Goal: Task Accomplishment & Management: Use online tool/utility

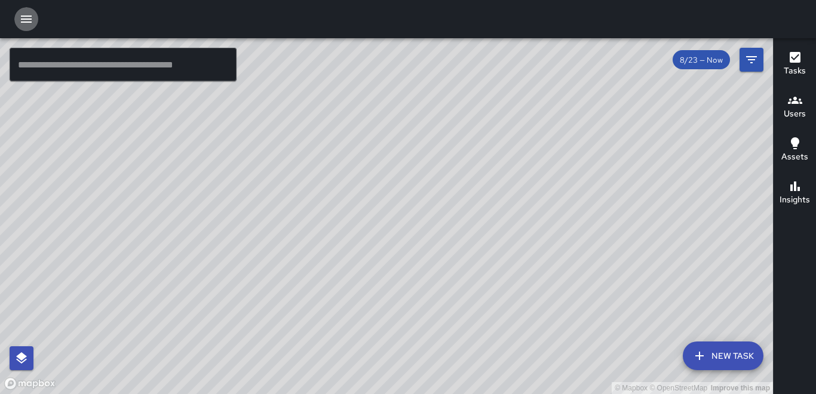
click at [23, 19] on icon "button" at bounding box center [26, 19] width 11 height 7
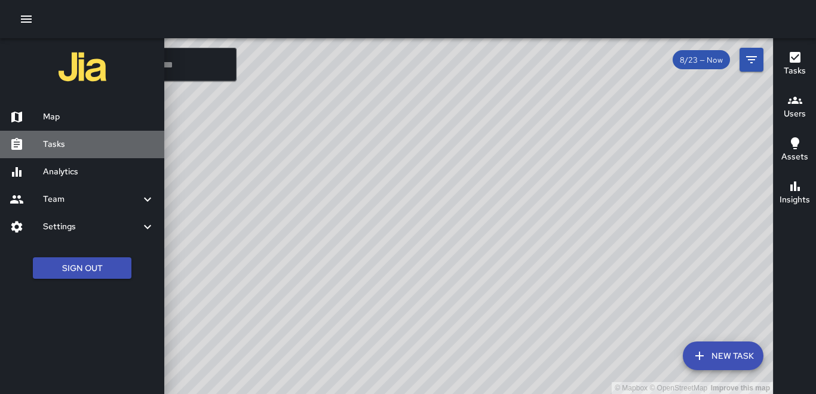
click at [55, 143] on h6 "Tasks" at bounding box center [99, 144] width 112 height 13
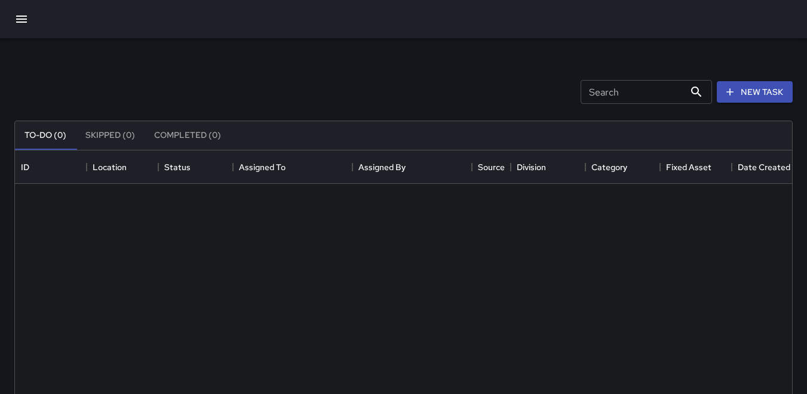
scroll to position [497, 768]
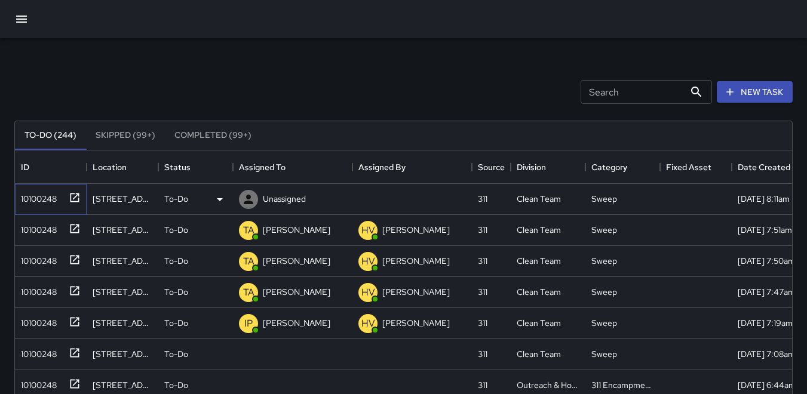
click at [36, 197] on div "10100248" at bounding box center [36, 196] width 41 height 17
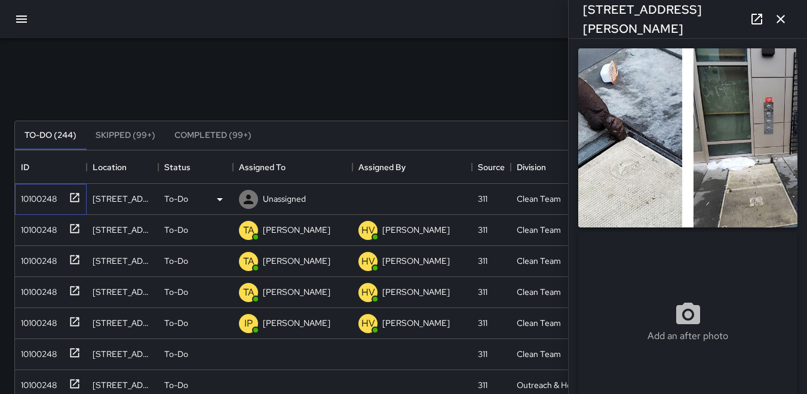
type input "**********"
click at [250, 196] on icon at bounding box center [249, 200] width 10 height 10
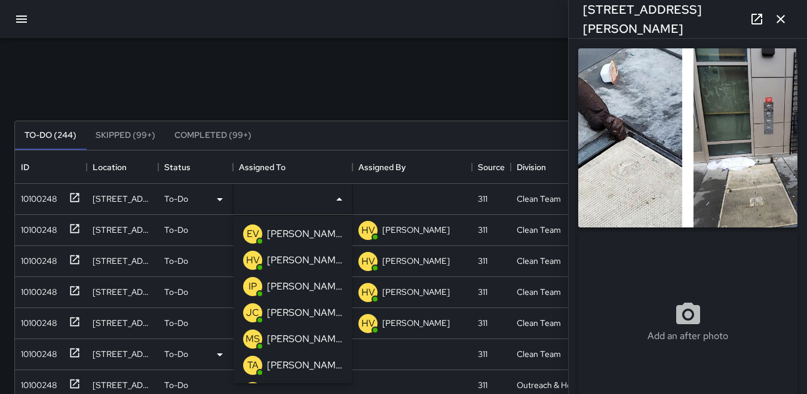
click at [252, 361] on p "TA" at bounding box center [252, 365] width 11 height 14
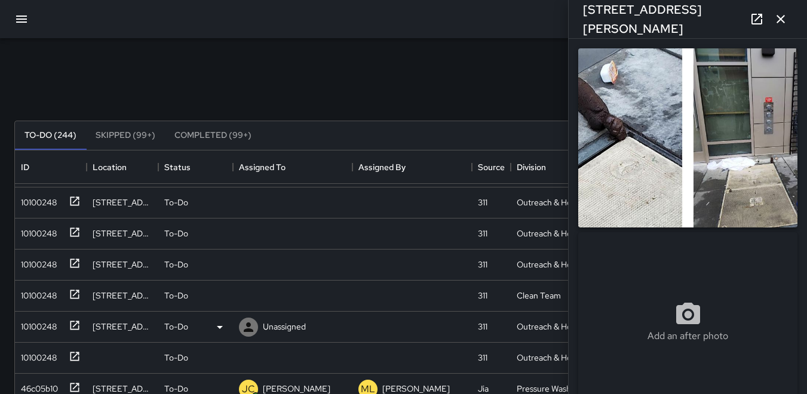
scroll to position [538, 0]
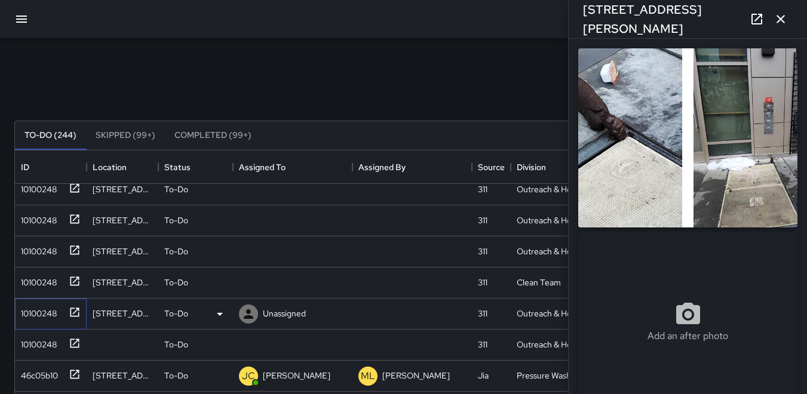
click at [35, 314] on div "10100248" at bounding box center [36, 311] width 41 height 17
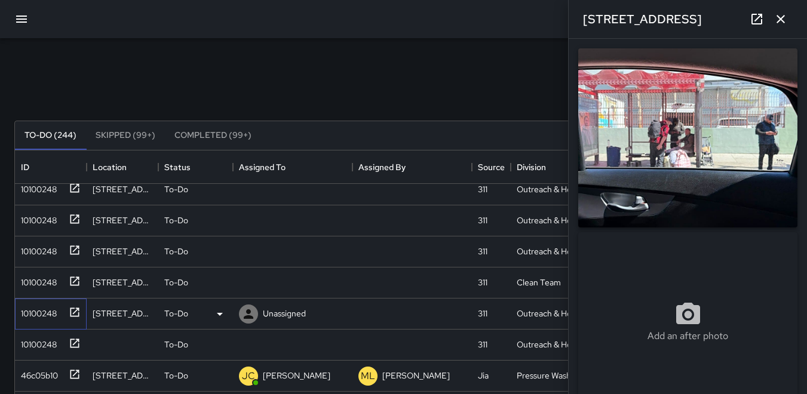
type input "**********"
click at [247, 316] on icon at bounding box center [249, 314] width 10 height 10
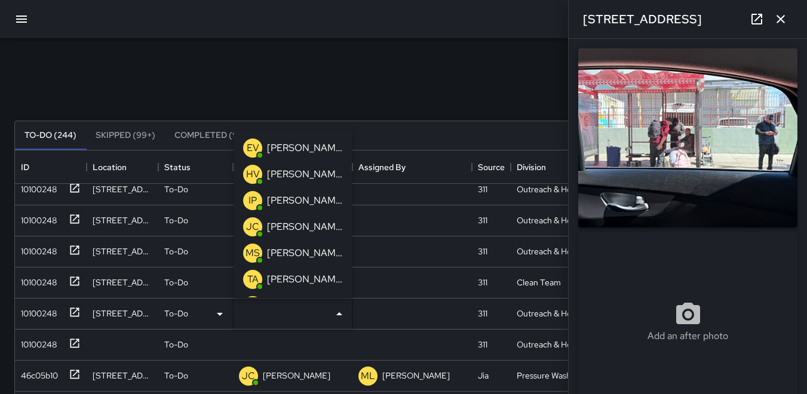
click at [252, 171] on p "HV" at bounding box center [253, 174] width 14 height 14
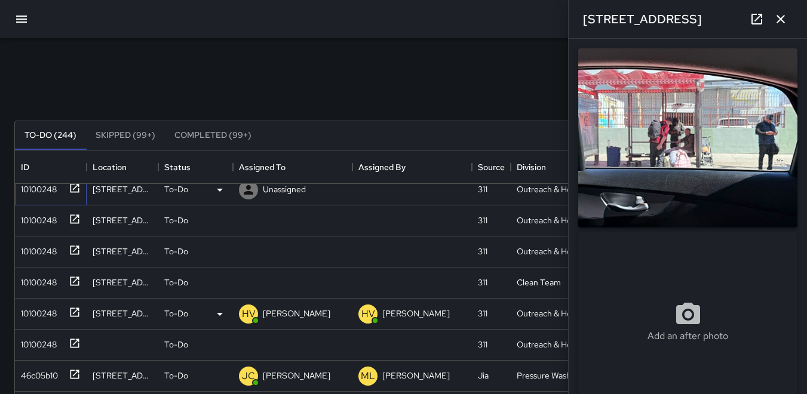
click at [46, 191] on div "10100248" at bounding box center [36, 187] width 41 height 17
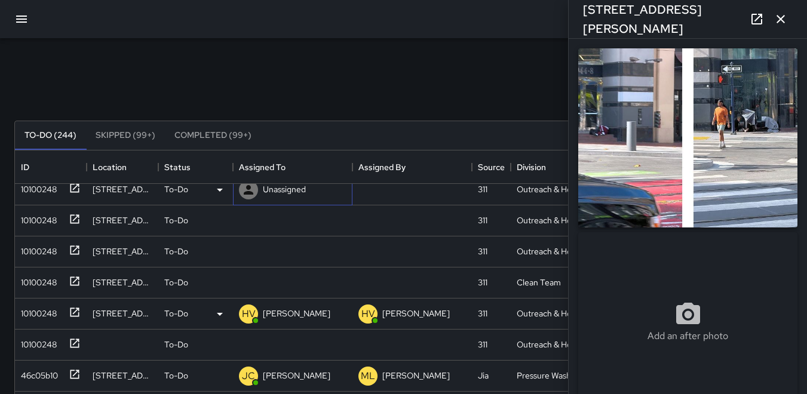
click at [249, 194] on icon at bounding box center [249, 190] width 10 height 10
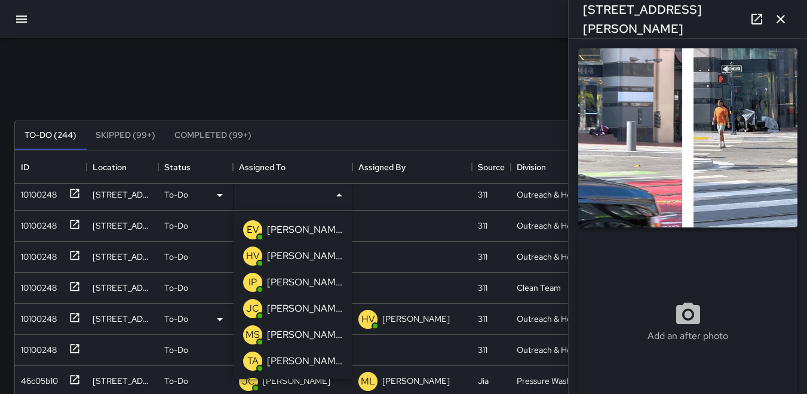
click at [252, 257] on p "HV" at bounding box center [253, 256] width 14 height 14
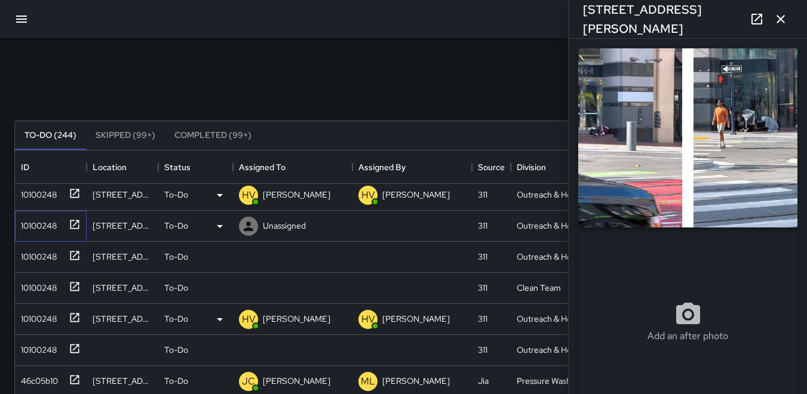
click at [41, 220] on div "10100248" at bounding box center [36, 223] width 41 height 17
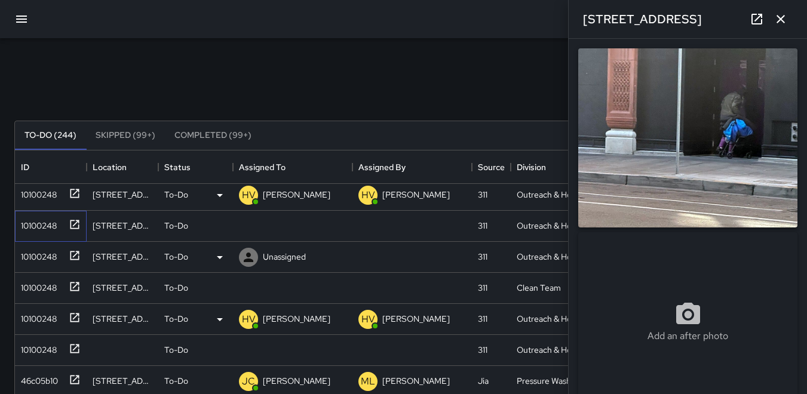
type input "**********"
click at [248, 223] on icon at bounding box center [249, 227] width 10 height 10
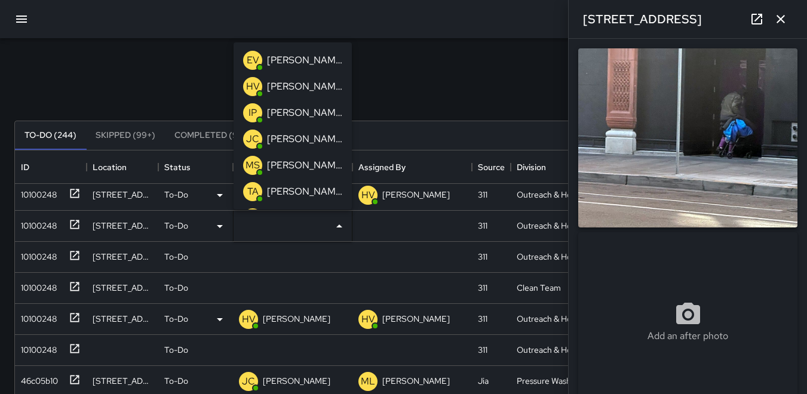
click at [253, 85] on p "HV" at bounding box center [253, 86] width 14 height 14
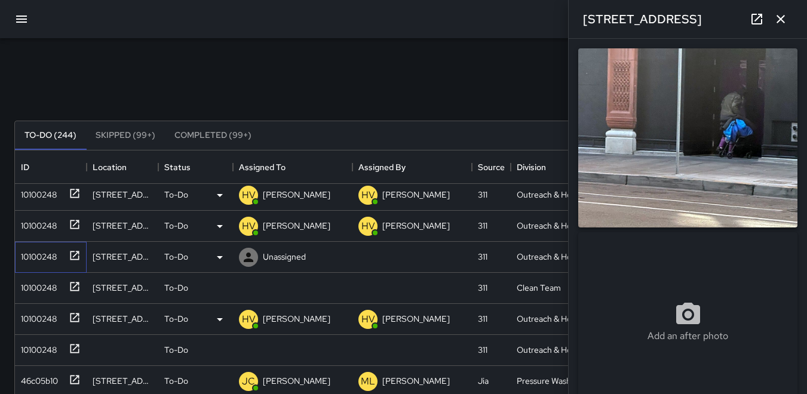
click at [37, 251] on div "10100248" at bounding box center [36, 254] width 41 height 17
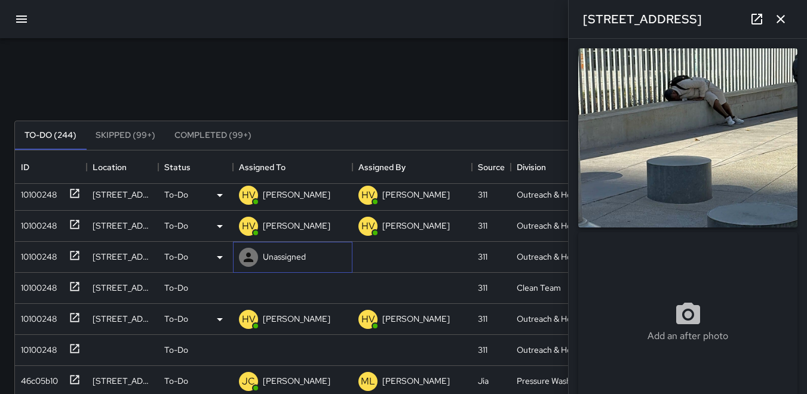
click at [247, 256] on icon at bounding box center [249, 258] width 10 height 10
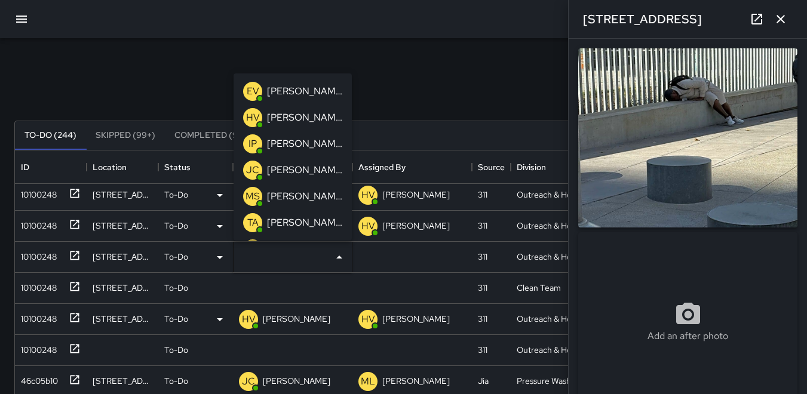
click at [256, 118] on p "HV" at bounding box center [253, 118] width 14 height 14
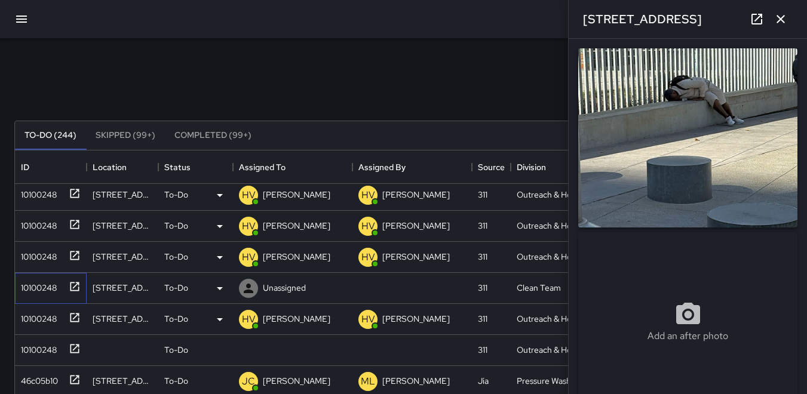
click at [33, 287] on div "10100248" at bounding box center [36, 285] width 41 height 17
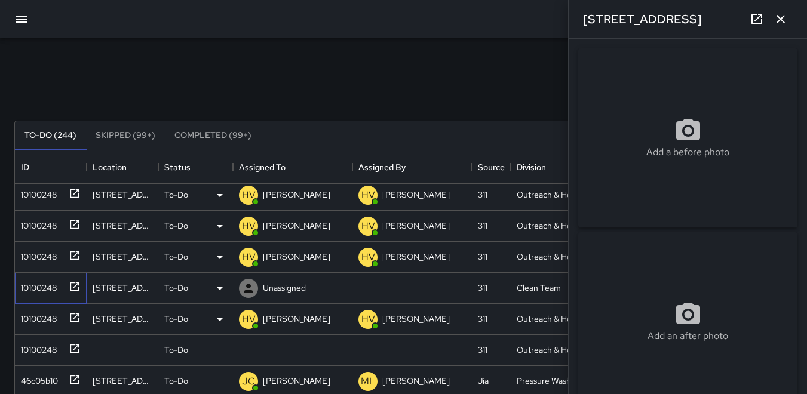
type input "**********"
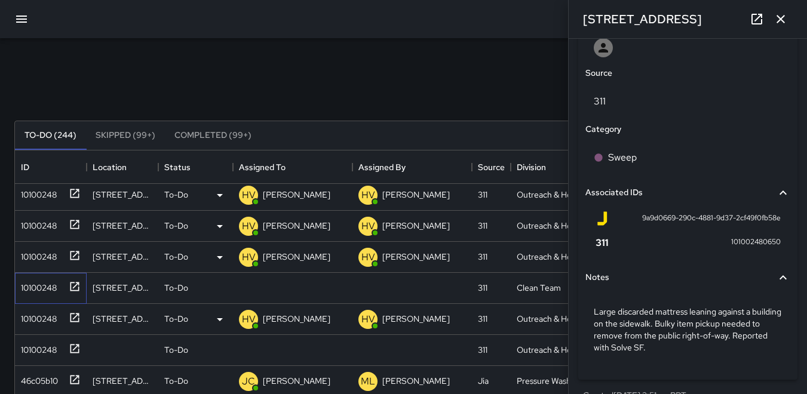
scroll to position [677, 0]
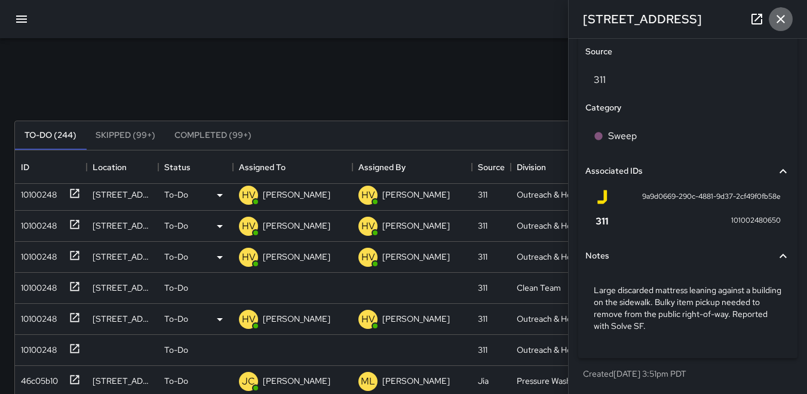
click at [781, 18] on icon "button" at bounding box center [781, 19] width 14 height 14
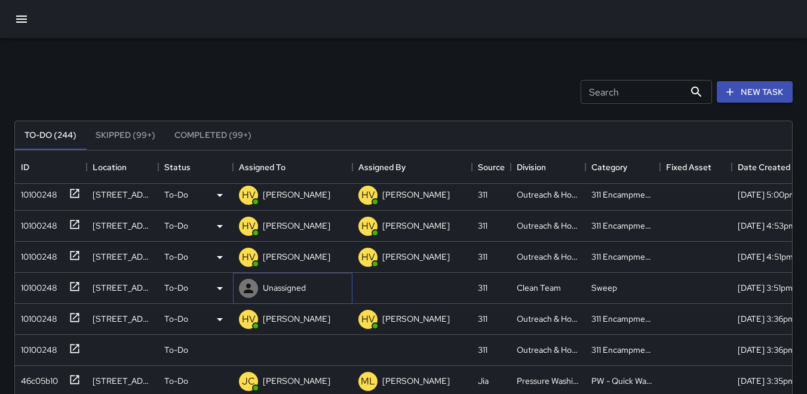
click at [240, 291] on div at bounding box center [248, 288] width 19 height 19
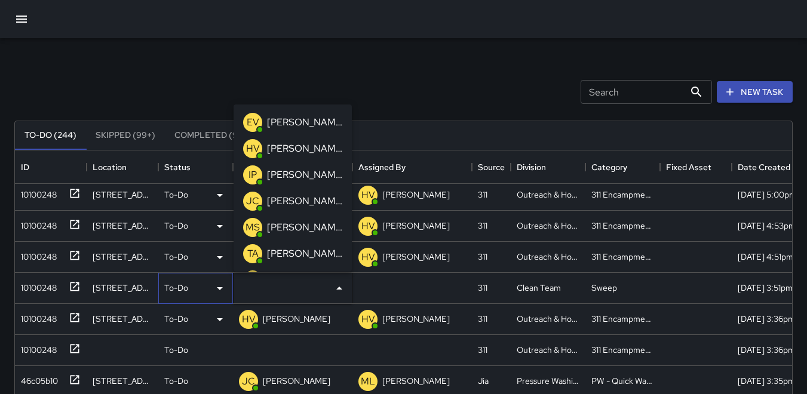
click at [219, 286] on icon at bounding box center [220, 288] width 14 height 14
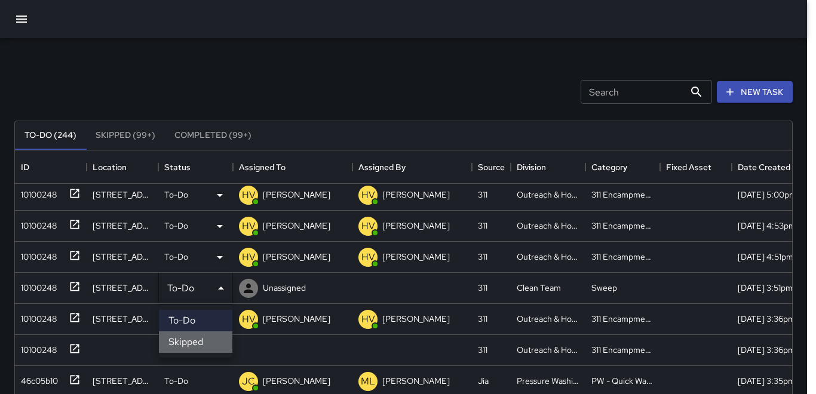
click at [194, 339] on li "Skipped" at bounding box center [195, 343] width 73 height 22
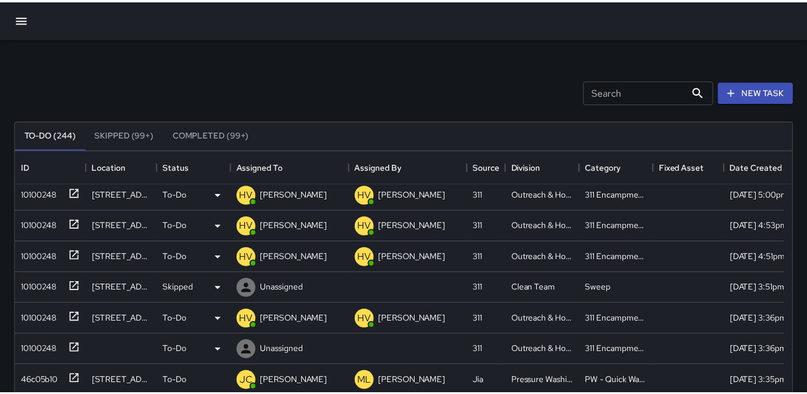
scroll to position [10, 10]
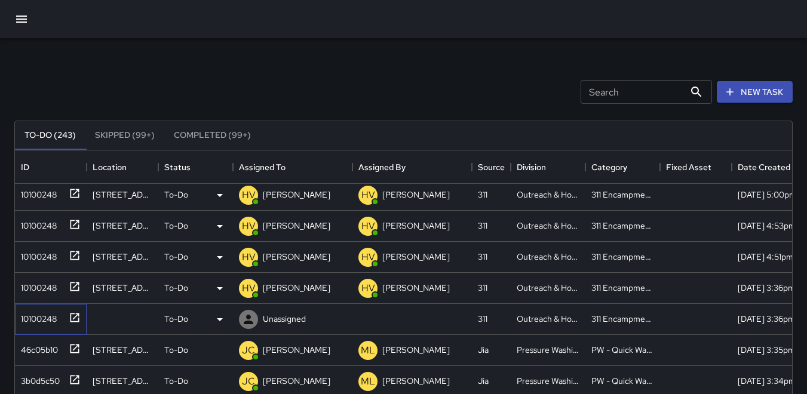
click at [36, 318] on div "10100248" at bounding box center [36, 316] width 41 height 17
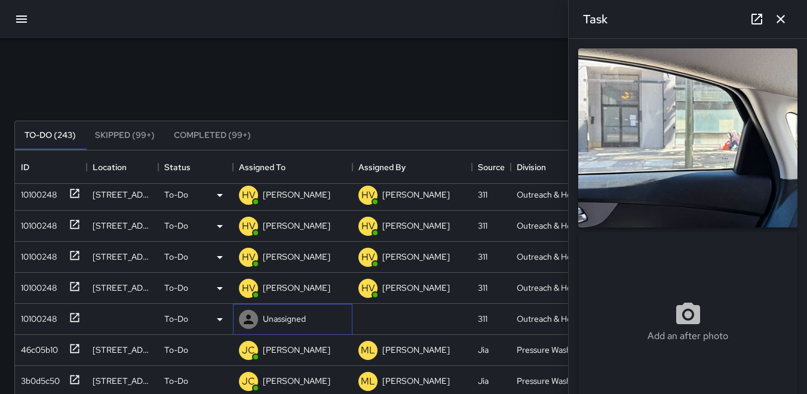
click at [248, 317] on icon at bounding box center [249, 320] width 10 height 10
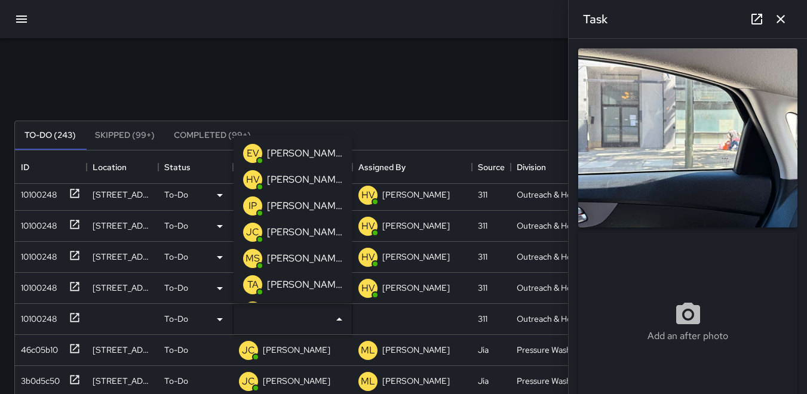
click at [249, 177] on p "HV" at bounding box center [253, 180] width 14 height 14
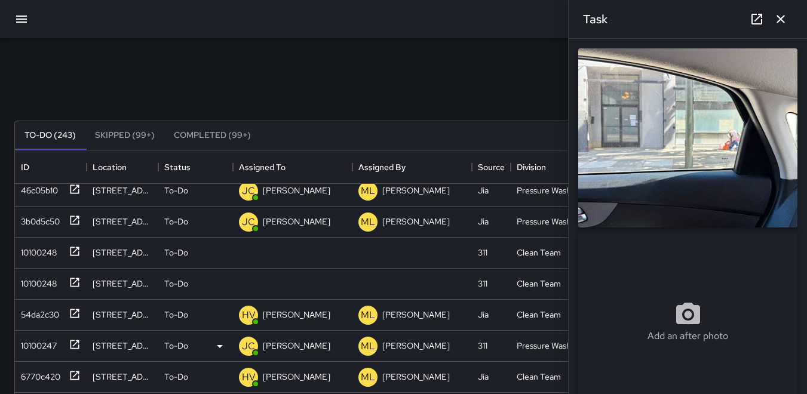
scroll to position [711, 0]
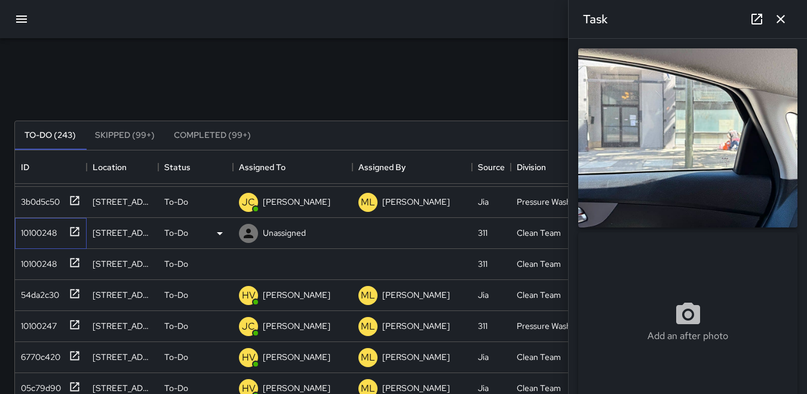
click at [44, 234] on div "10100248" at bounding box center [36, 230] width 41 height 17
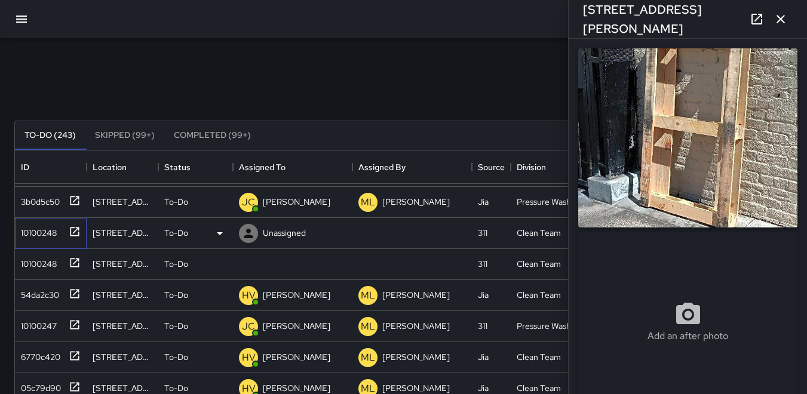
type input "**********"
click at [50, 262] on div "10100248" at bounding box center [36, 261] width 41 height 17
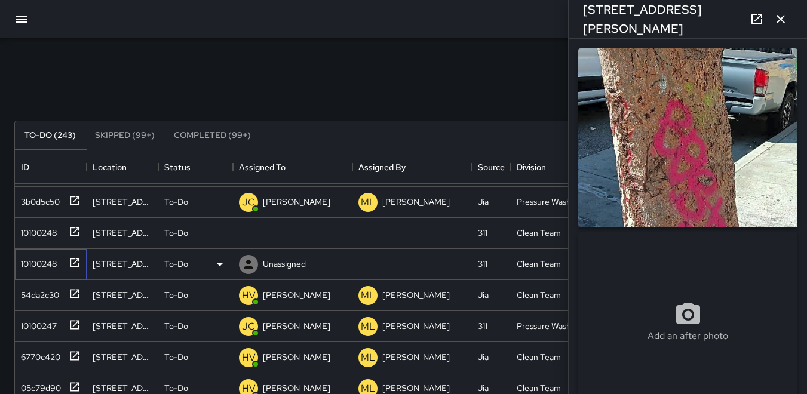
type input "**********"
click at [38, 233] on div "10100248" at bounding box center [36, 230] width 41 height 17
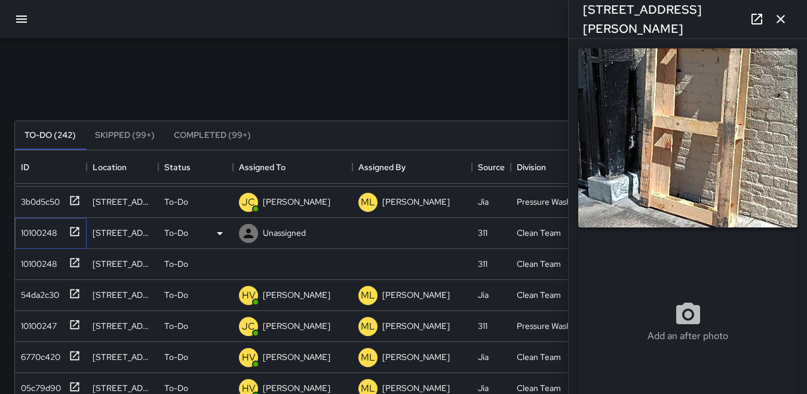
type input "**********"
click at [219, 232] on icon at bounding box center [220, 233] width 6 height 3
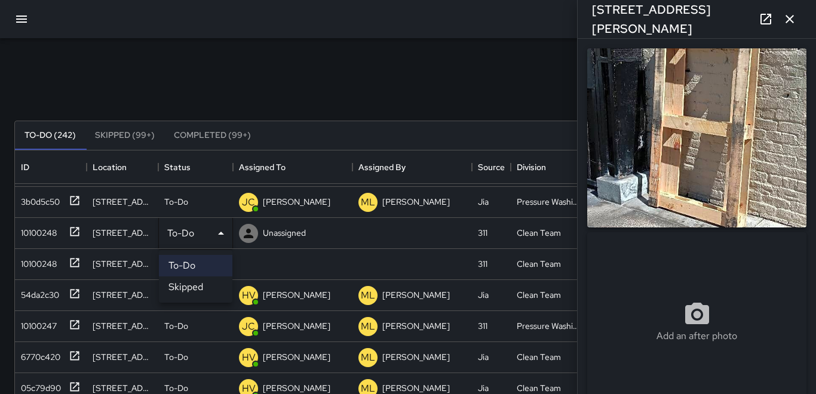
click at [208, 286] on li "Skipped" at bounding box center [195, 288] width 73 height 22
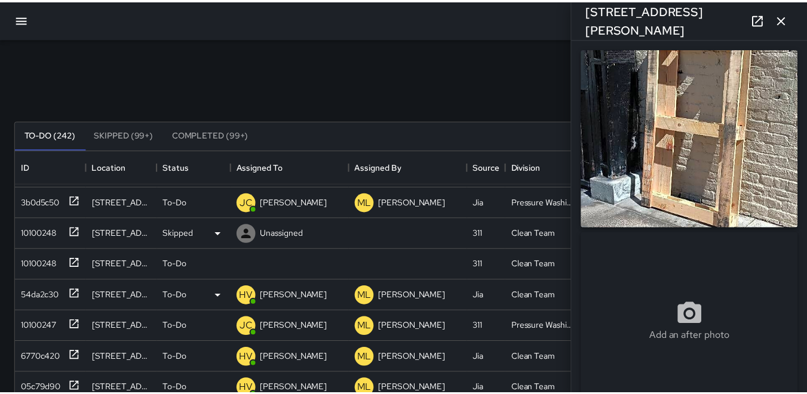
scroll to position [10, 10]
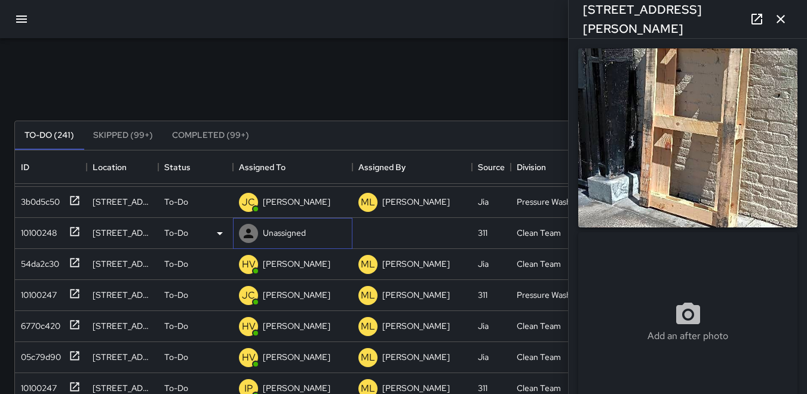
click at [252, 234] on icon at bounding box center [248, 233] width 14 height 14
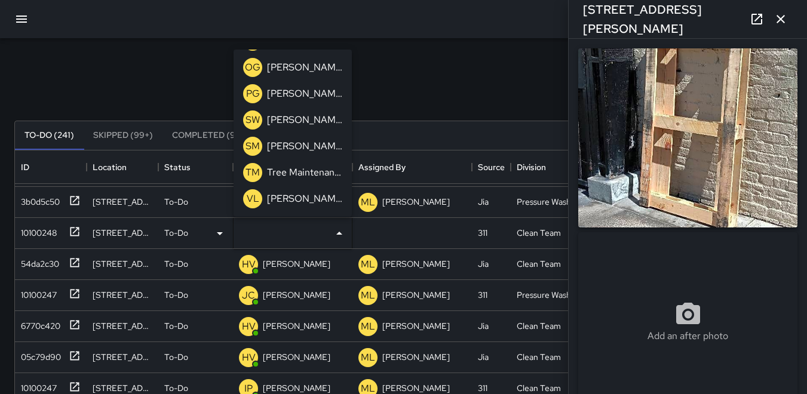
scroll to position [60, 0]
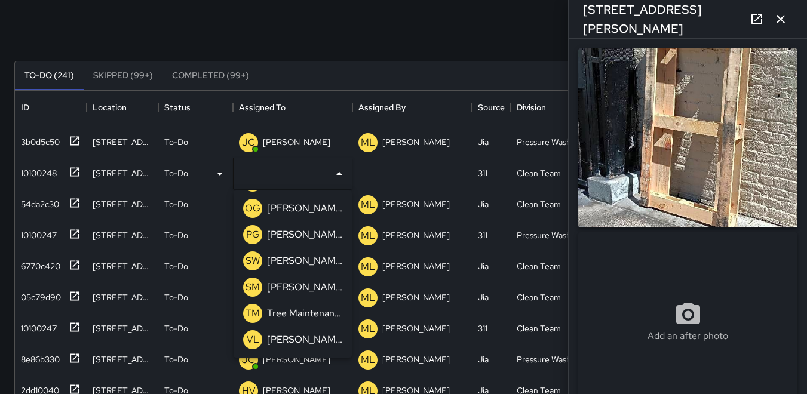
click at [251, 309] on p "TM" at bounding box center [253, 313] width 14 height 14
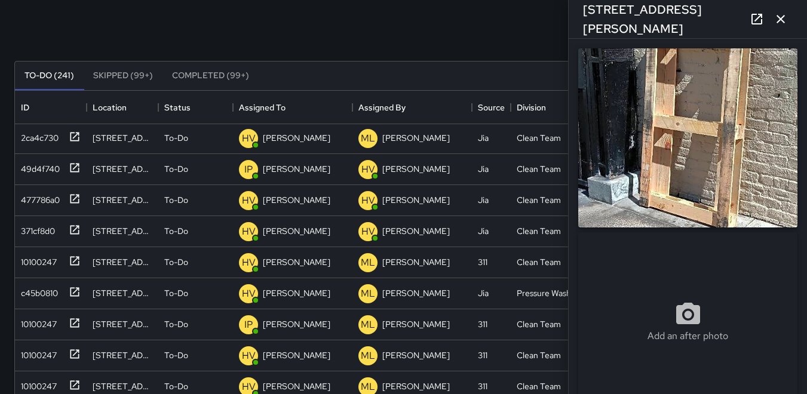
scroll to position [1008, 0]
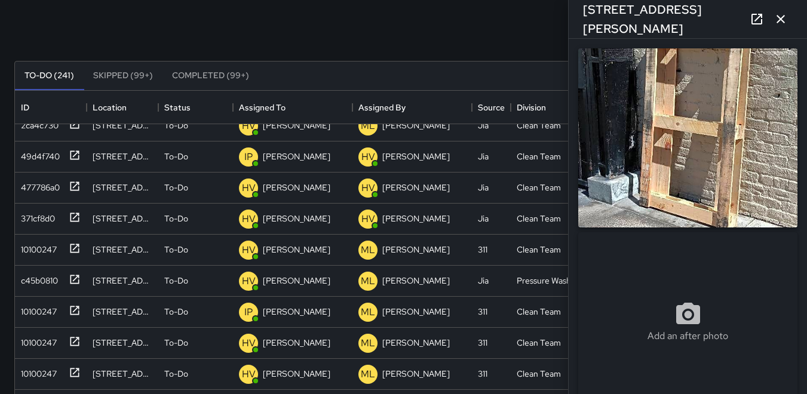
click at [781, 27] on button "button" at bounding box center [781, 19] width 24 height 24
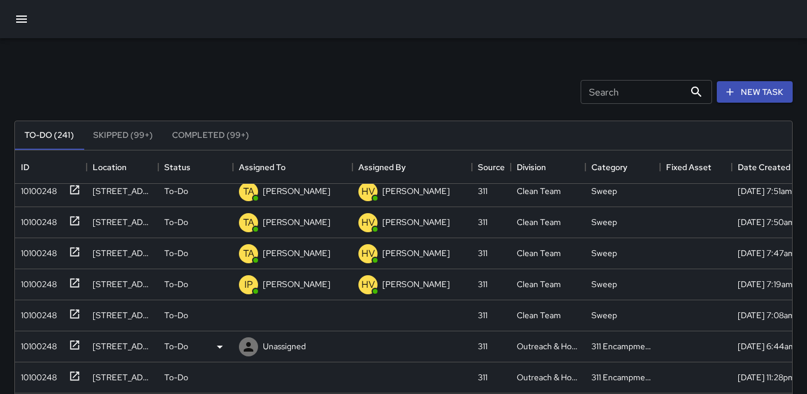
scroll to position [60, 0]
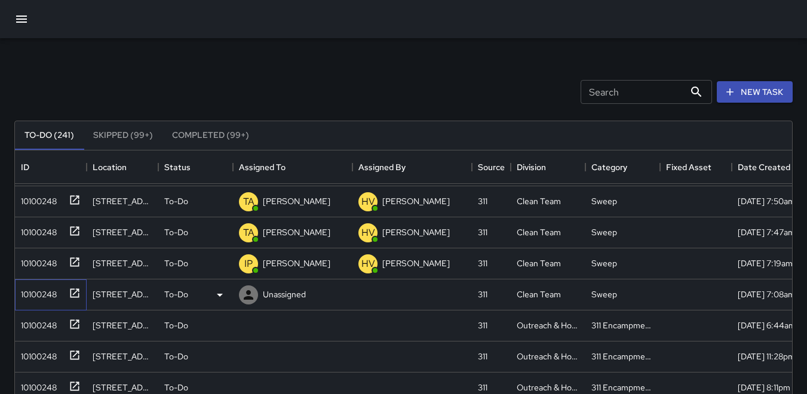
click at [40, 289] on div "10100248" at bounding box center [36, 292] width 41 height 17
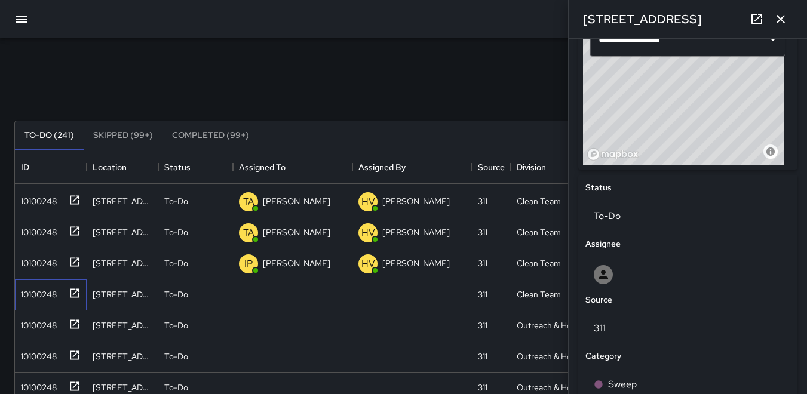
scroll to position [403, 0]
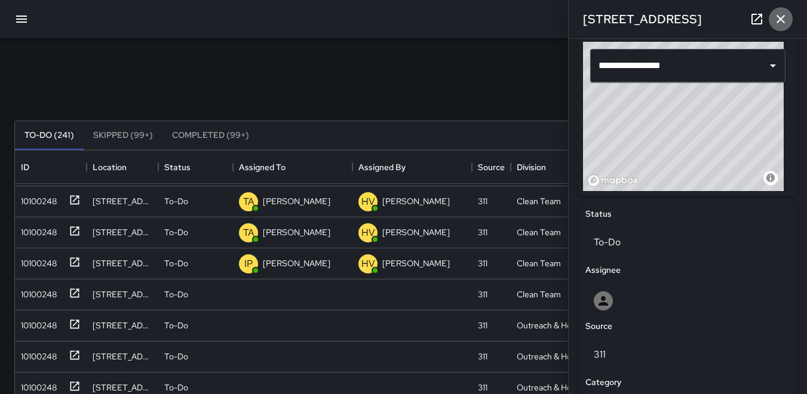
drag, startPoint x: 778, startPoint y: 17, endPoint x: 775, endPoint y: 29, distance: 12.3
click at [777, 17] on icon "button" at bounding box center [781, 19] width 14 height 14
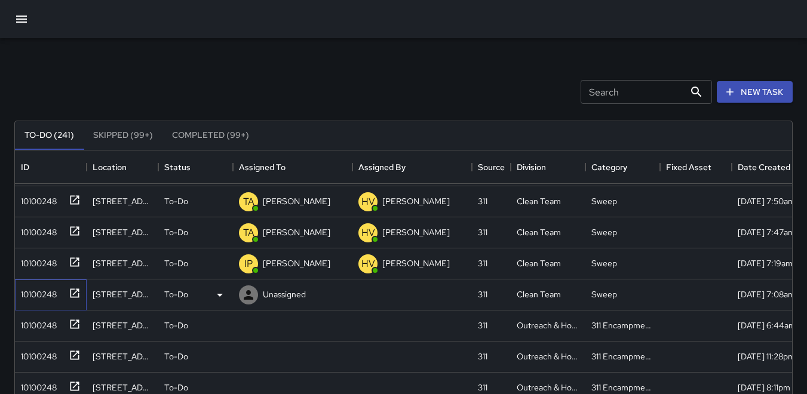
click at [42, 296] on div "10100248" at bounding box center [36, 292] width 41 height 17
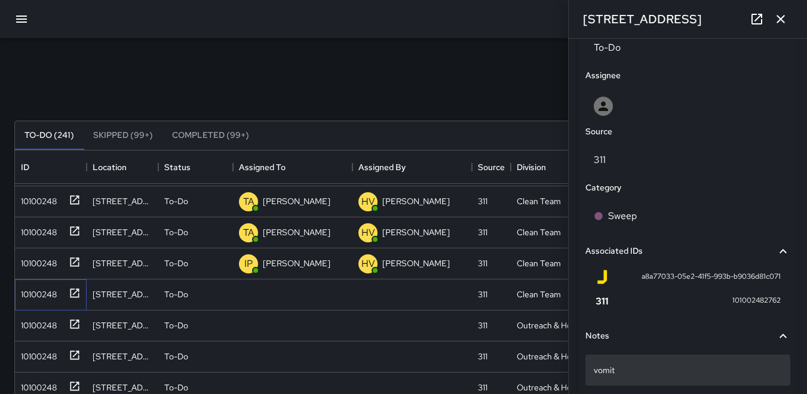
scroll to position [642, 0]
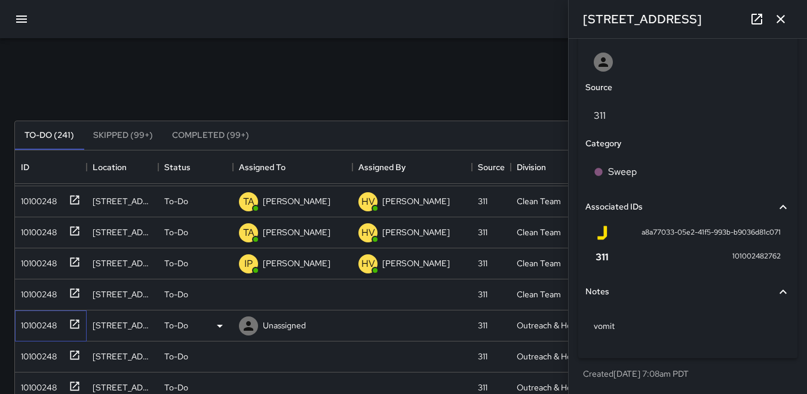
click at [45, 319] on div "10100248" at bounding box center [36, 323] width 41 height 17
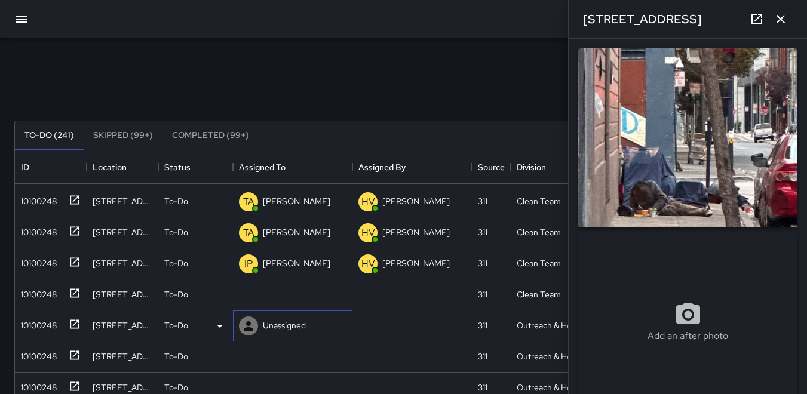
click at [245, 326] on icon at bounding box center [248, 326] width 14 height 14
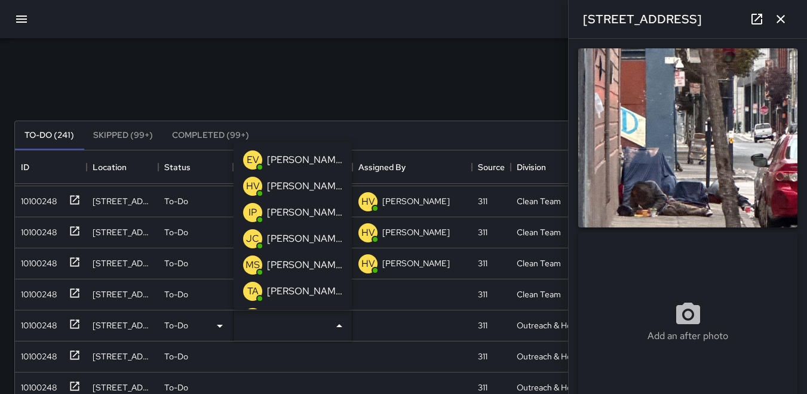
click at [250, 191] on p "HV" at bounding box center [253, 186] width 14 height 14
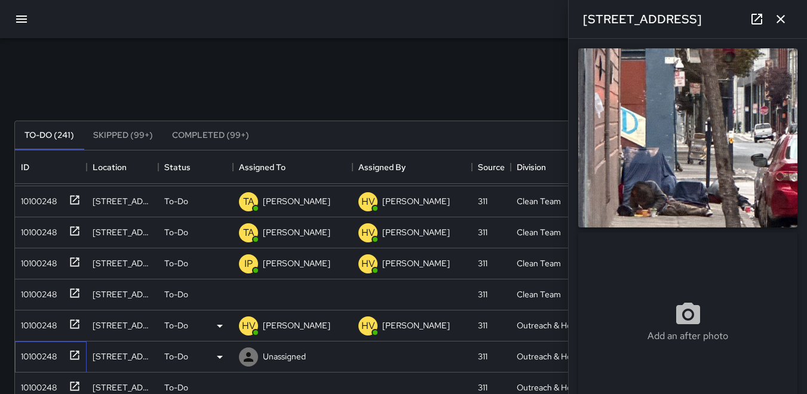
click at [43, 354] on div "10100248" at bounding box center [36, 354] width 41 height 17
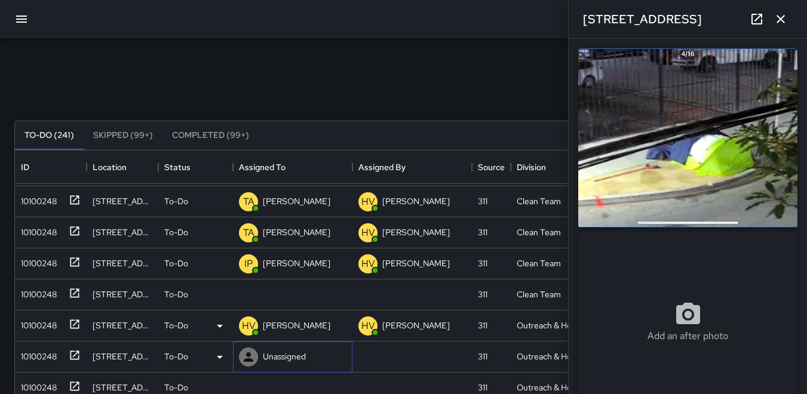
click at [247, 359] on icon at bounding box center [249, 357] width 10 height 10
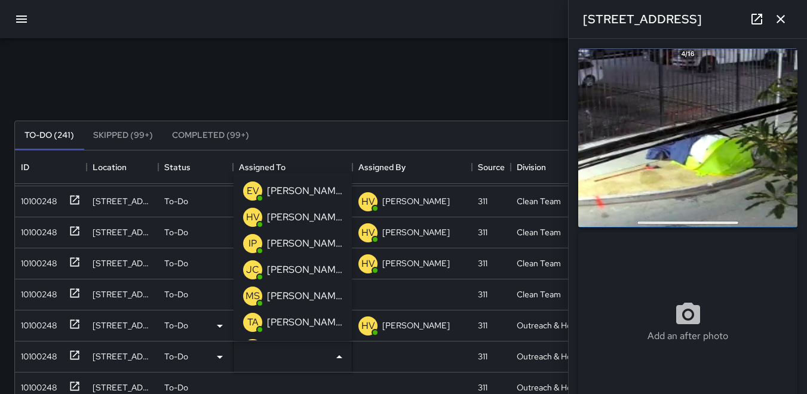
click at [250, 220] on p "HV" at bounding box center [253, 217] width 14 height 14
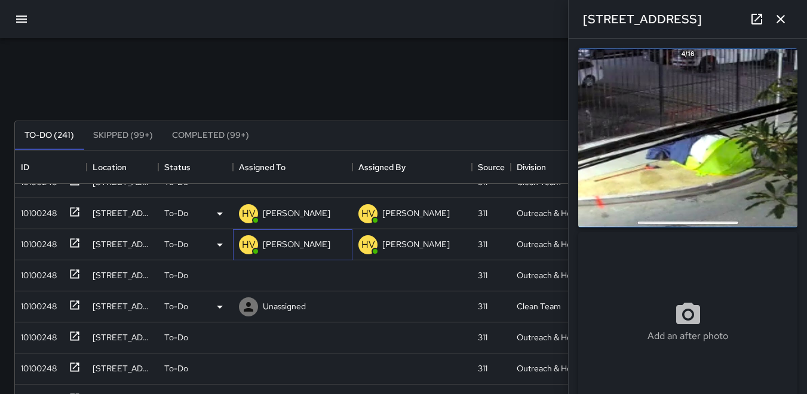
scroll to position [179, 0]
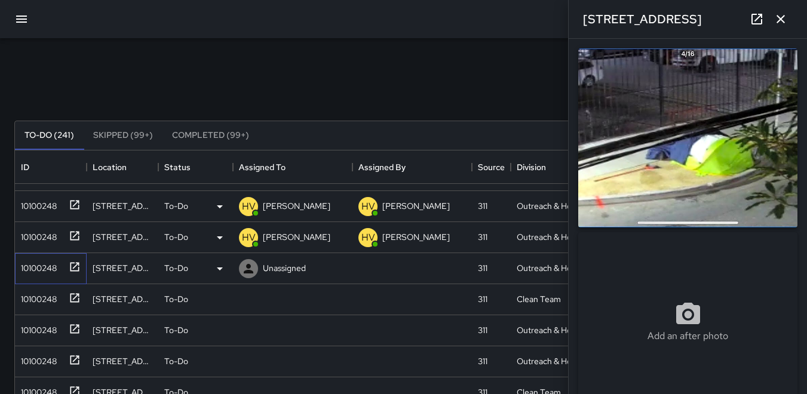
click at [52, 261] on div "10100248" at bounding box center [36, 265] width 41 height 17
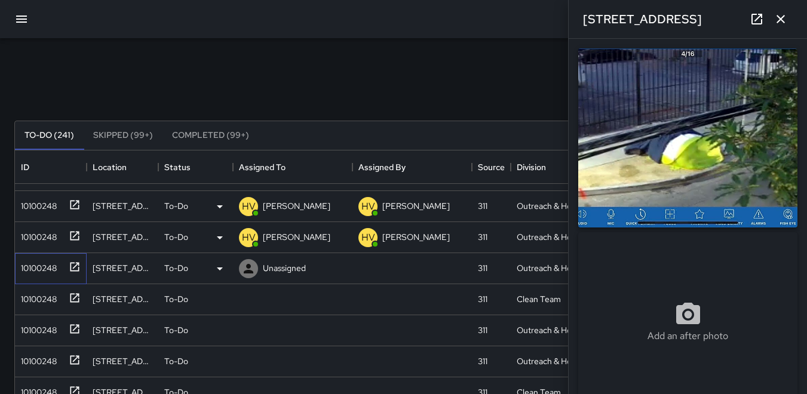
type input "**********"
click at [249, 268] on icon at bounding box center [249, 269] width 10 height 10
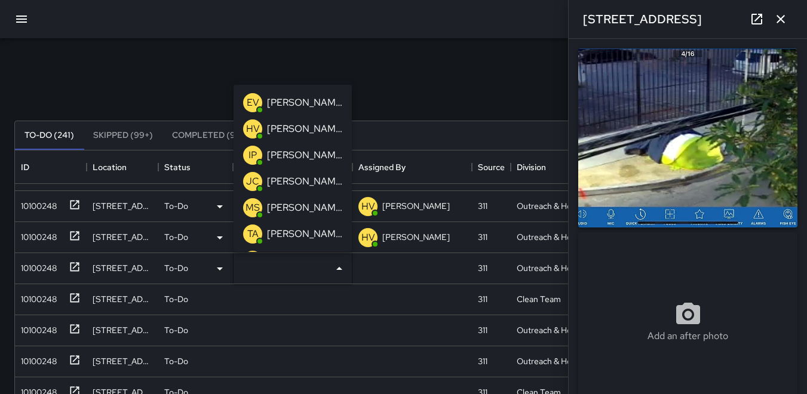
click at [253, 131] on p "HV" at bounding box center [253, 129] width 14 height 14
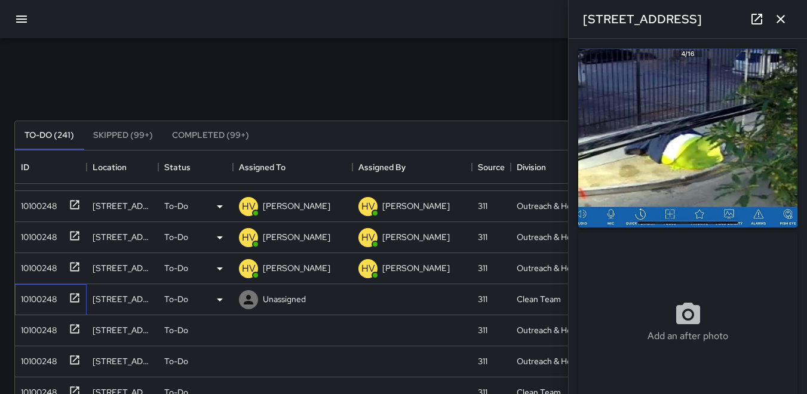
click at [41, 300] on div "10100248" at bounding box center [36, 297] width 41 height 17
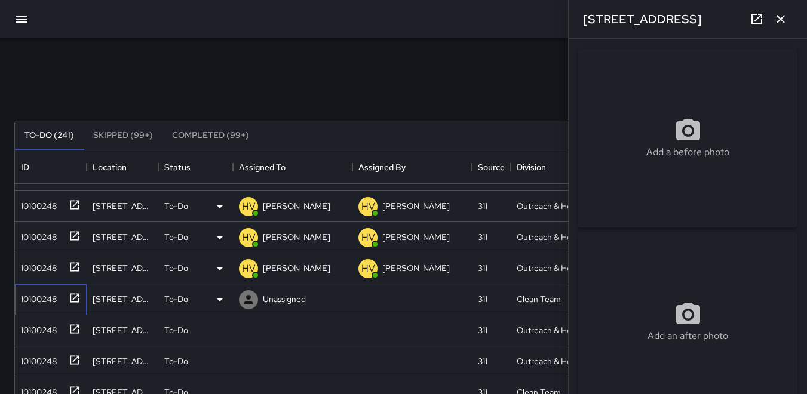
type input "**********"
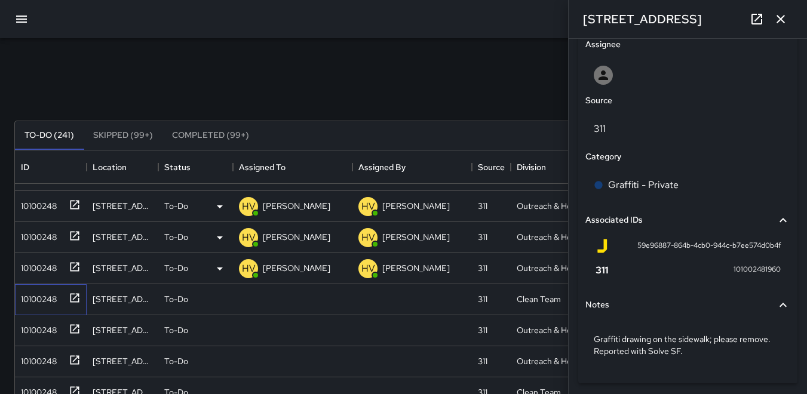
scroll to position [654, 0]
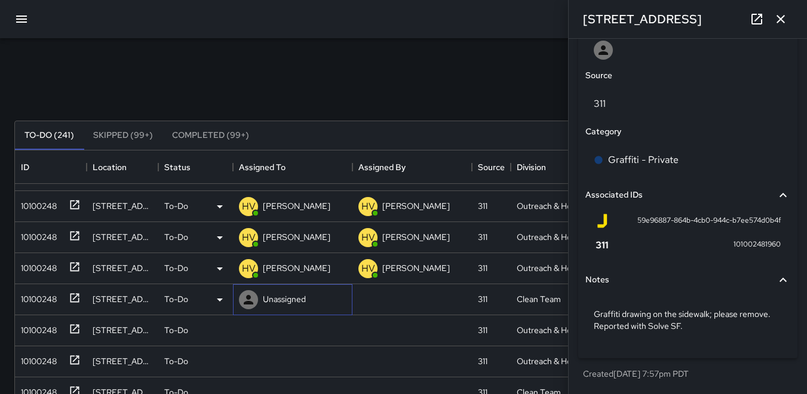
click at [247, 303] on icon at bounding box center [249, 300] width 10 height 10
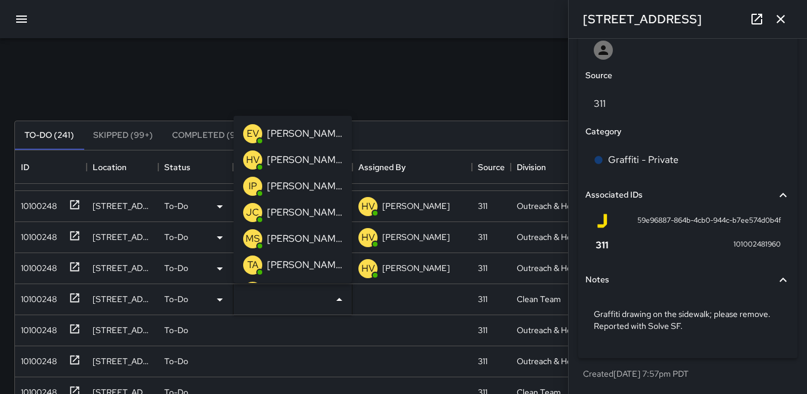
click at [250, 159] on p "HV" at bounding box center [253, 160] width 14 height 14
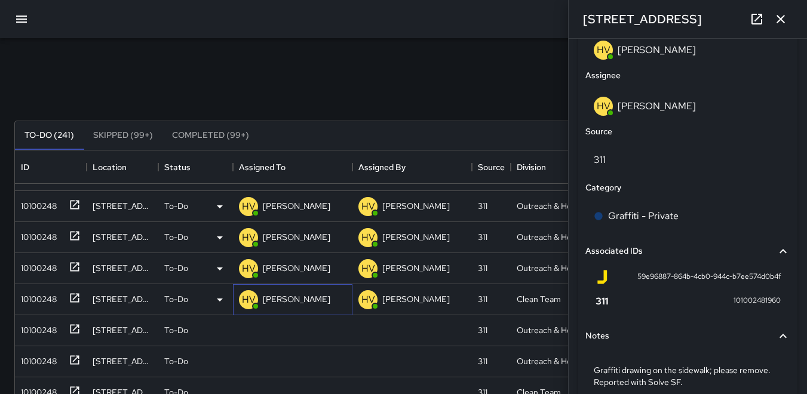
scroll to position [710, 0]
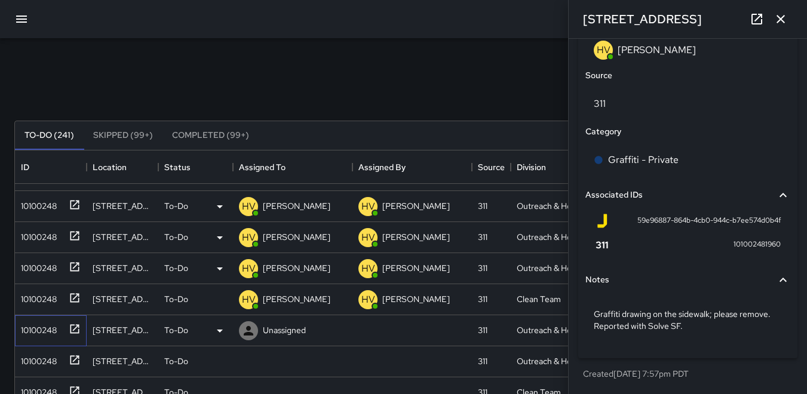
click at [42, 334] on div "10100248" at bounding box center [36, 328] width 41 height 17
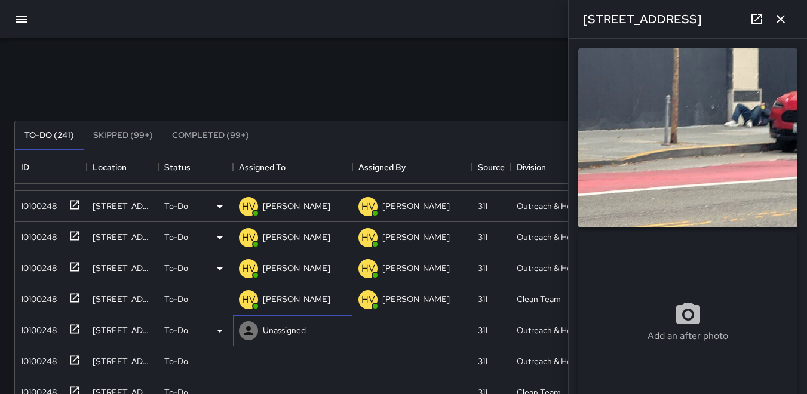
click at [247, 329] on icon at bounding box center [249, 331] width 10 height 10
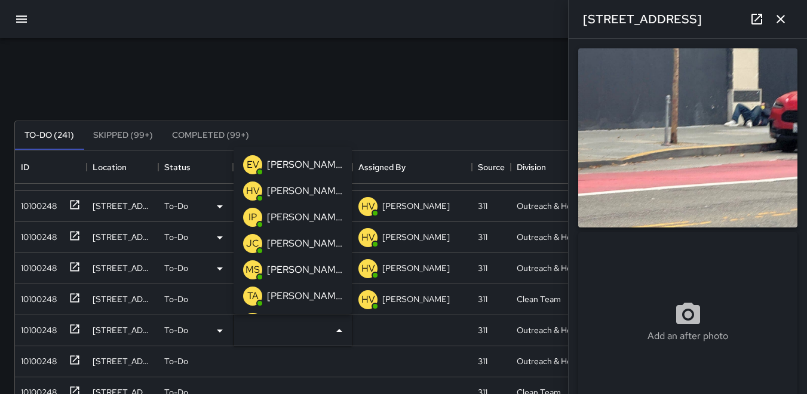
click at [251, 189] on p "HV" at bounding box center [253, 191] width 14 height 14
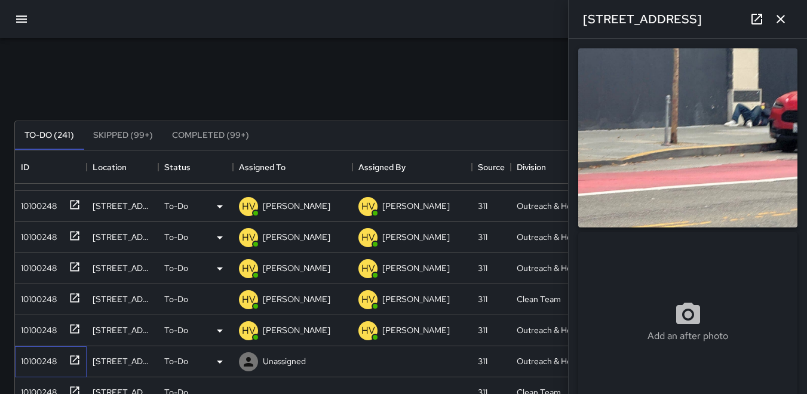
click at [48, 357] on div "10100248" at bounding box center [36, 359] width 41 height 17
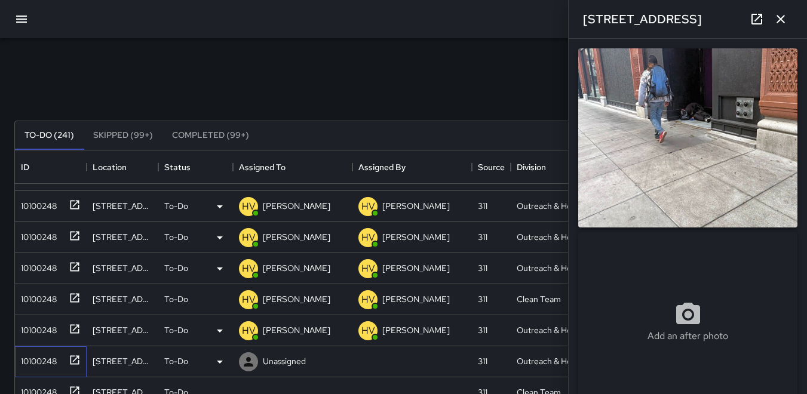
type input "**********"
click at [251, 358] on icon at bounding box center [248, 362] width 14 height 14
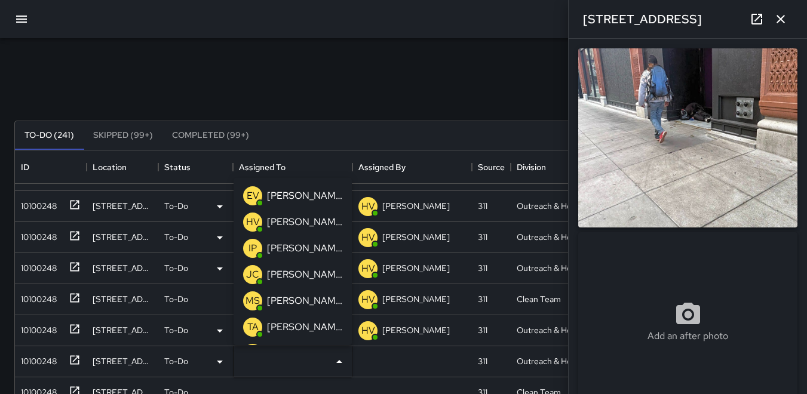
click at [255, 219] on p "HV" at bounding box center [253, 222] width 14 height 14
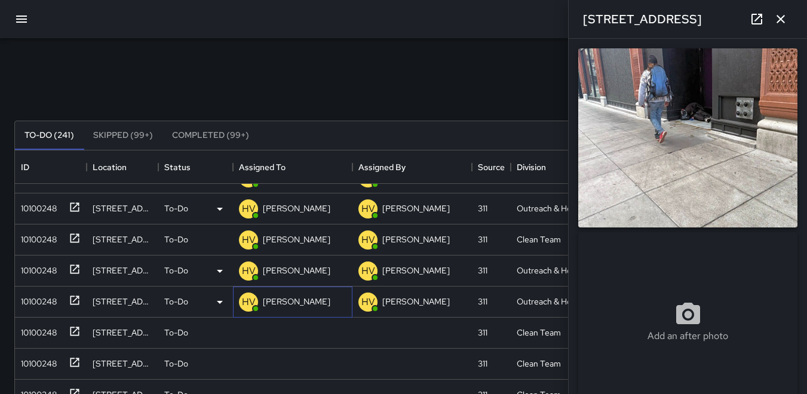
scroll to position [299, 0]
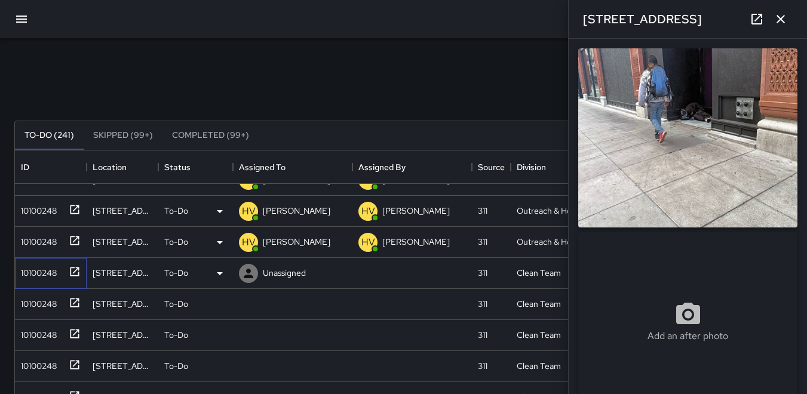
click at [45, 268] on div "10100248" at bounding box center [36, 270] width 41 height 17
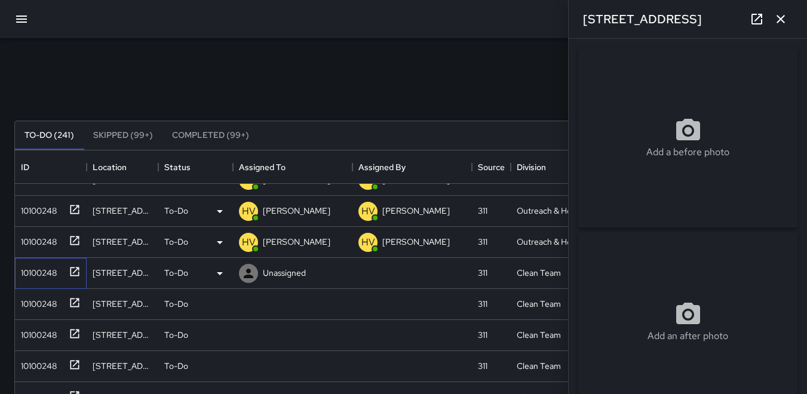
type input "**********"
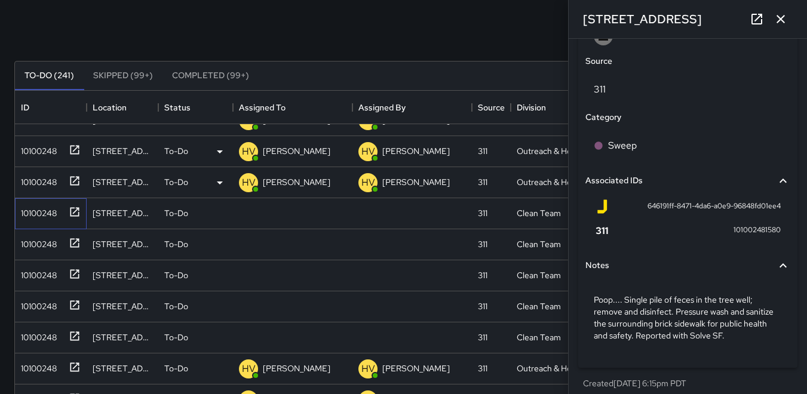
scroll to position [677, 0]
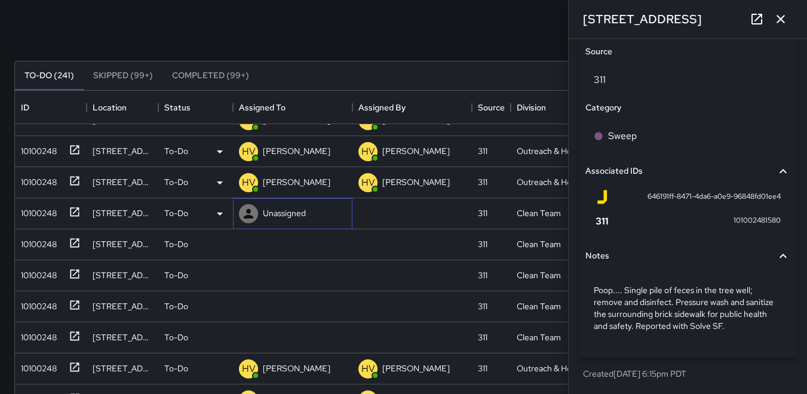
click at [249, 212] on icon at bounding box center [249, 214] width 10 height 10
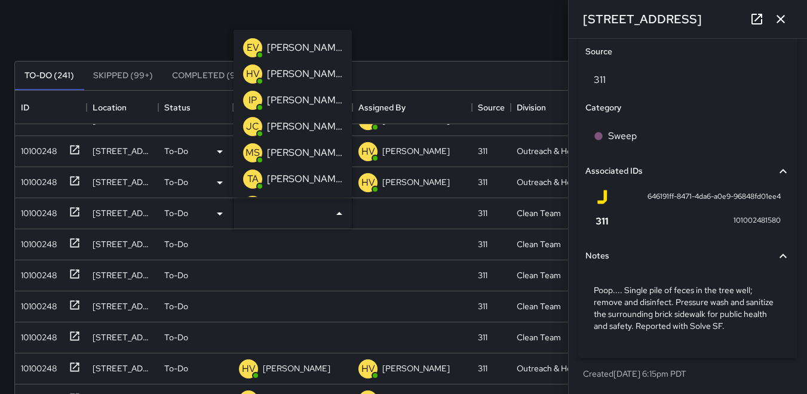
click at [250, 100] on p "IP" at bounding box center [253, 100] width 8 height 14
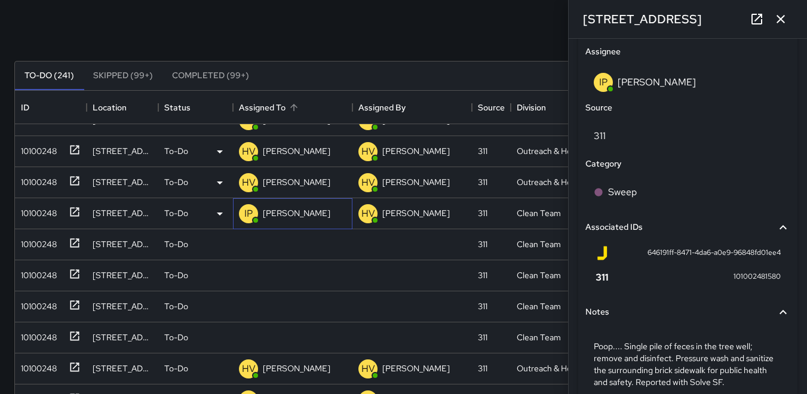
scroll to position [734, 0]
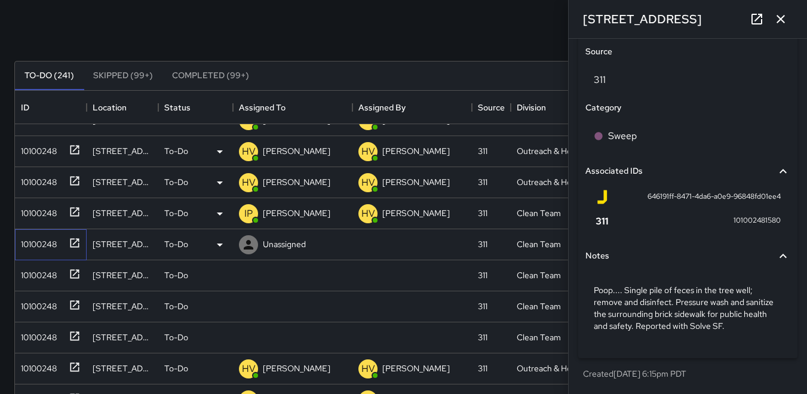
drag, startPoint x: 44, startPoint y: 244, endPoint x: 38, endPoint y: 229, distance: 15.3
click at [44, 243] on div "10100248" at bounding box center [36, 242] width 41 height 17
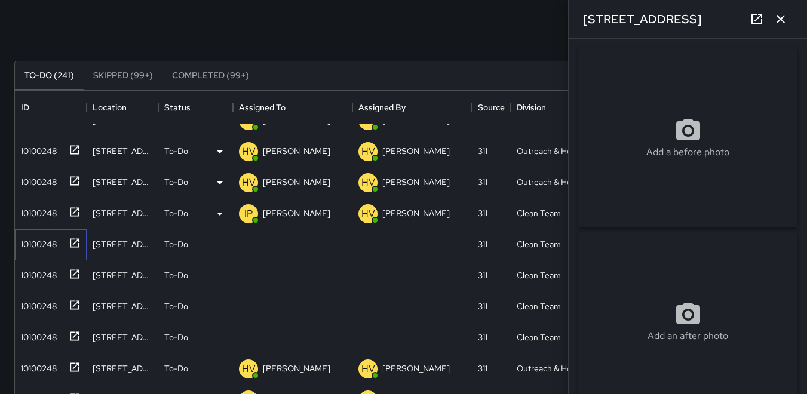
type input "**********"
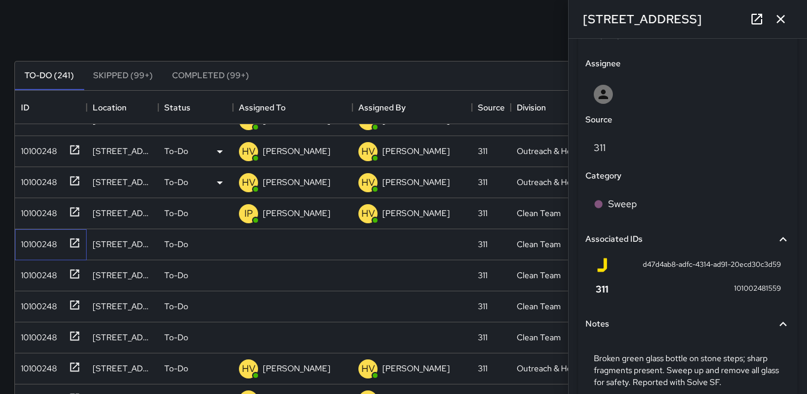
scroll to position [657, 0]
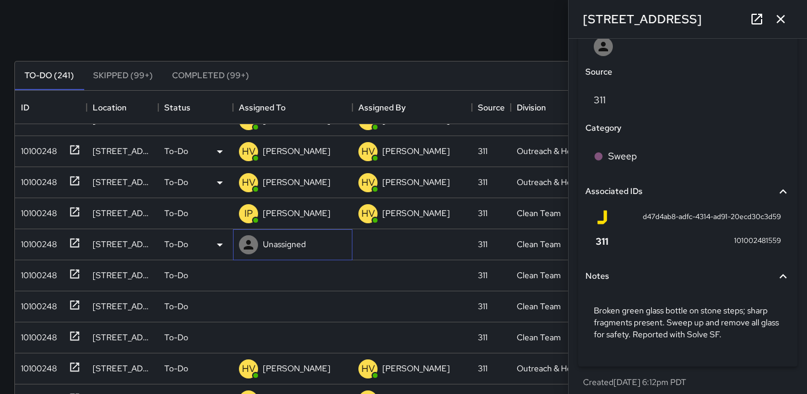
click at [247, 245] on icon at bounding box center [248, 245] width 14 height 14
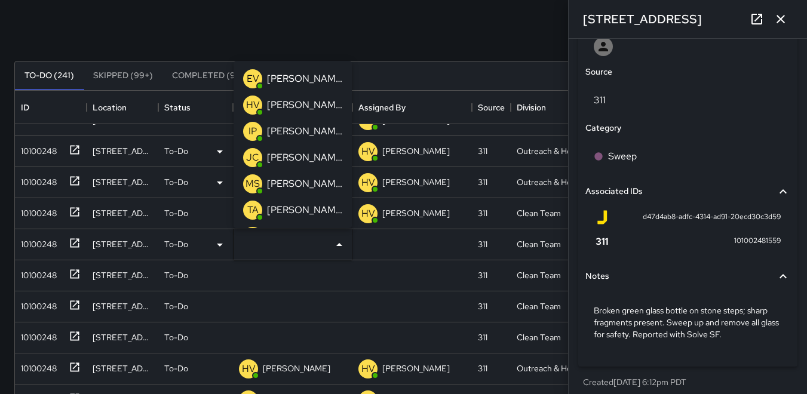
click at [251, 206] on p "TA" at bounding box center [252, 210] width 11 height 14
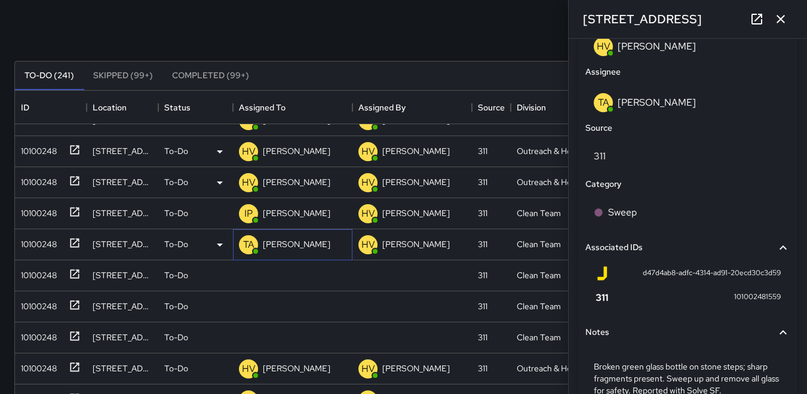
scroll to position [713, 0]
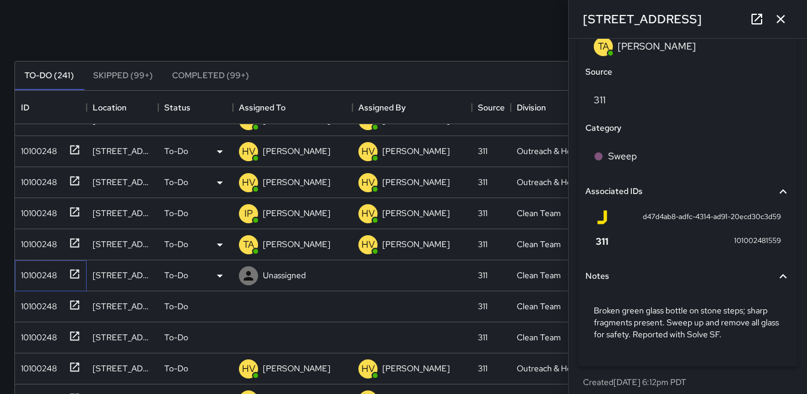
click at [41, 271] on div "10100248" at bounding box center [36, 273] width 41 height 17
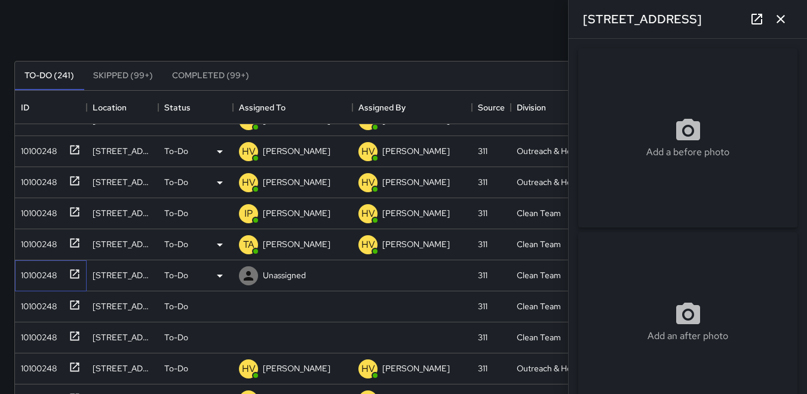
type input "**********"
click at [247, 270] on icon at bounding box center [248, 276] width 14 height 14
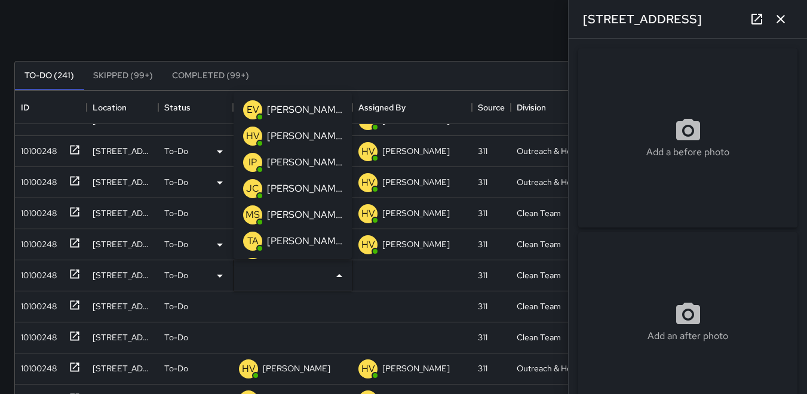
click at [257, 241] on p "TA" at bounding box center [252, 241] width 11 height 14
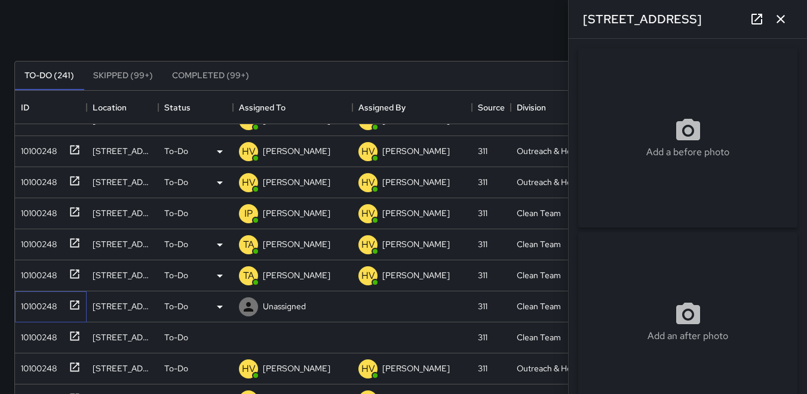
click at [38, 301] on div "10100248" at bounding box center [36, 304] width 41 height 17
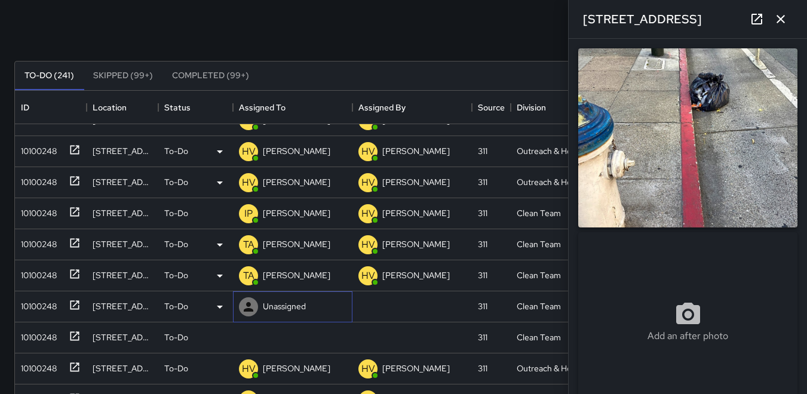
click at [249, 308] on icon at bounding box center [248, 307] width 14 height 14
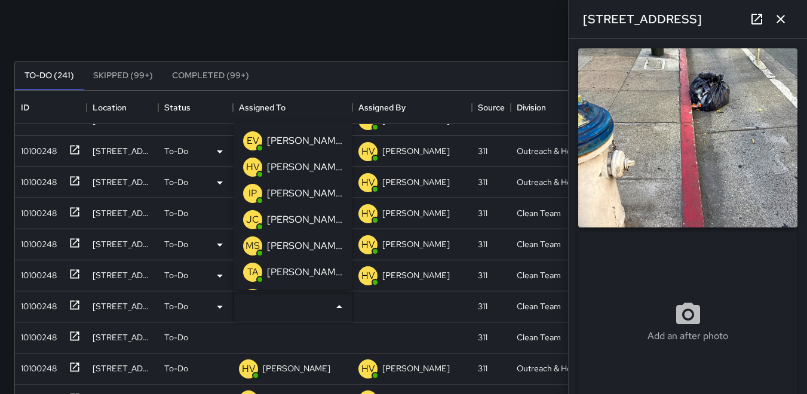
click at [258, 273] on p "TA" at bounding box center [252, 272] width 11 height 14
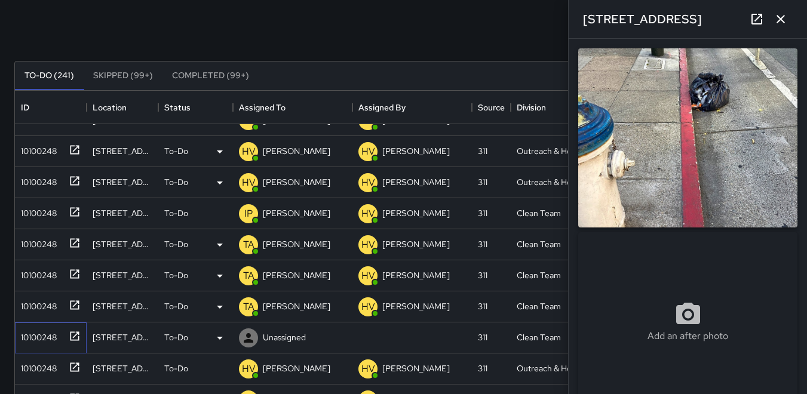
click at [43, 334] on div "10100248" at bounding box center [36, 335] width 41 height 17
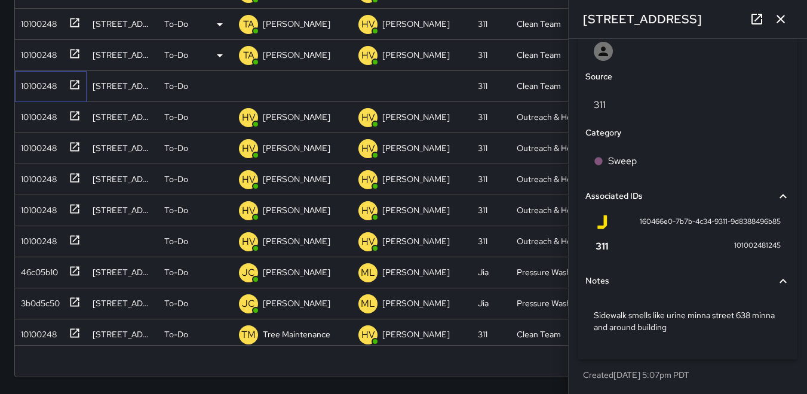
scroll to position [654, 0]
click at [249, 90] on icon at bounding box center [249, 87] width 10 height 10
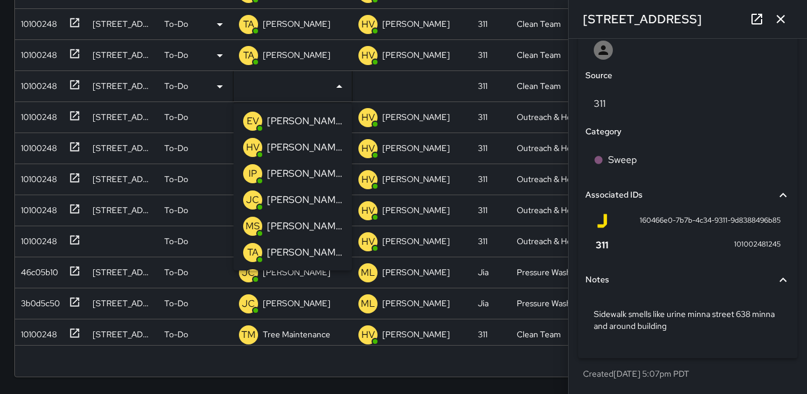
click at [259, 150] on p "HV" at bounding box center [253, 147] width 14 height 14
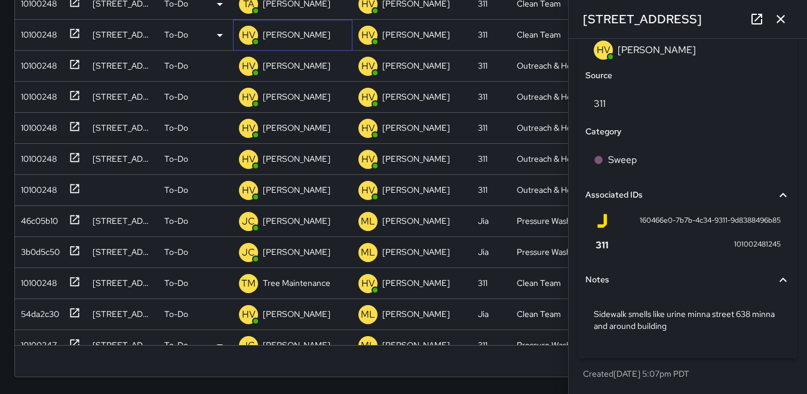
scroll to position [478, 0]
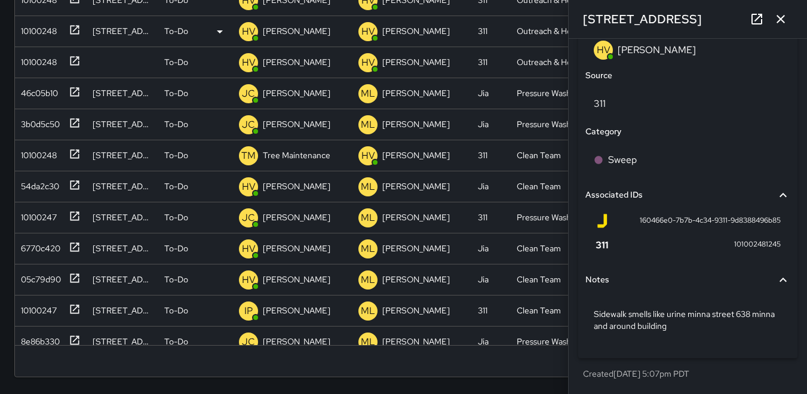
click at [783, 23] on icon "button" at bounding box center [781, 19] width 14 height 14
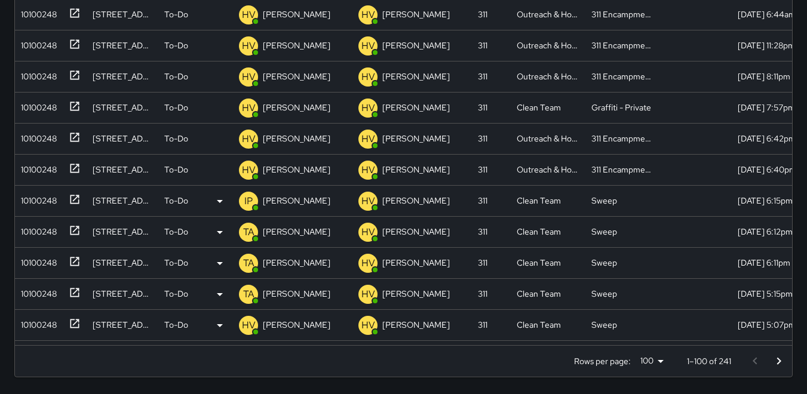
scroll to position [0, 0]
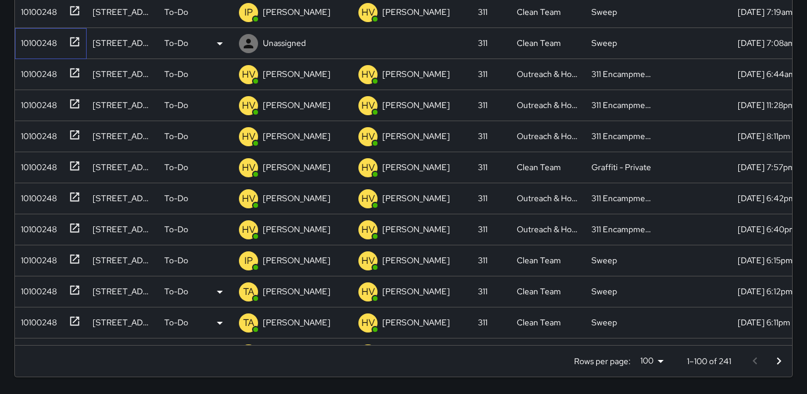
click at [38, 41] on div "10100248" at bounding box center [36, 40] width 41 height 17
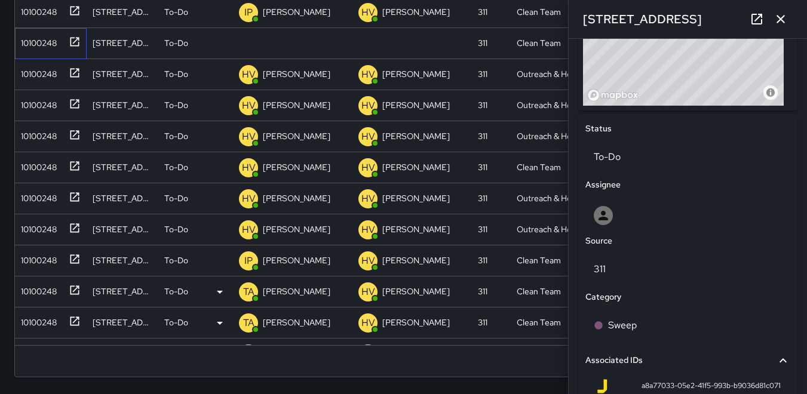
scroll to position [642, 0]
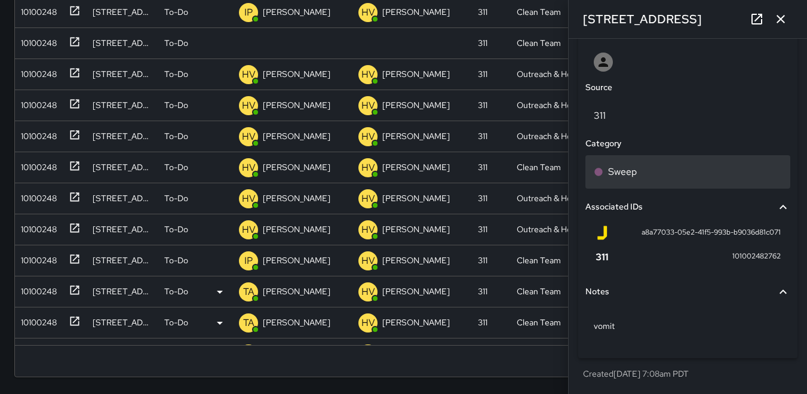
click at [612, 171] on p "Sweep" at bounding box center [622, 172] width 29 height 14
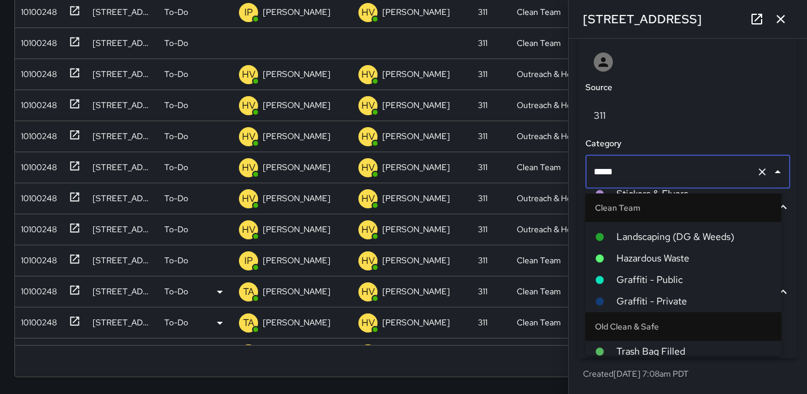
scroll to position [119, 0]
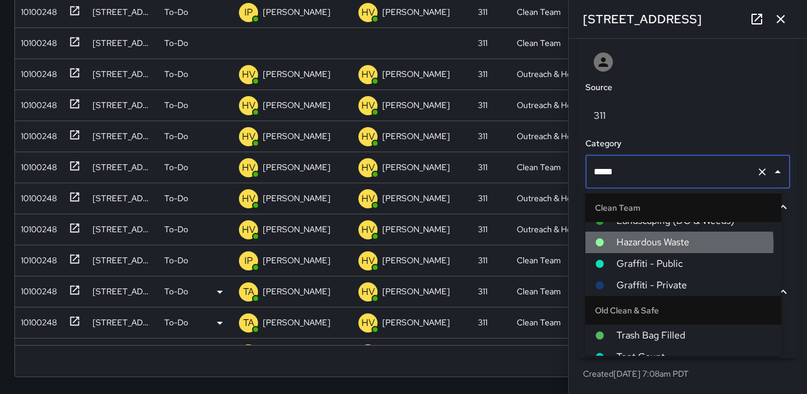
click at [636, 244] on span "Hazardous Waste" at bounding box center [694, 242] width 155 height 14
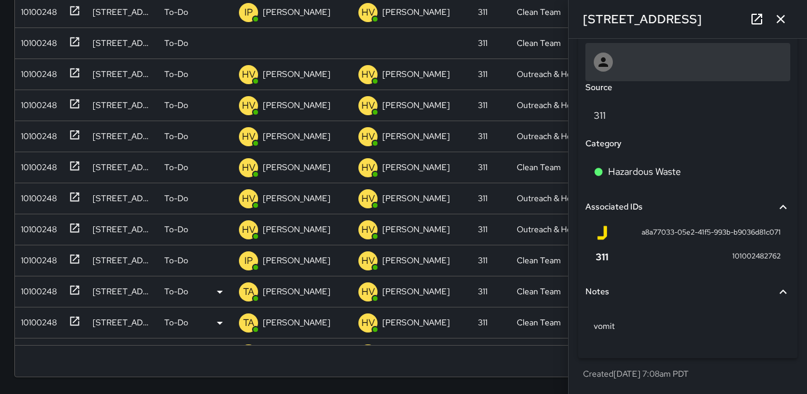
click at [605, 70] on div at bounding box center [603, 62] width 19 height 19
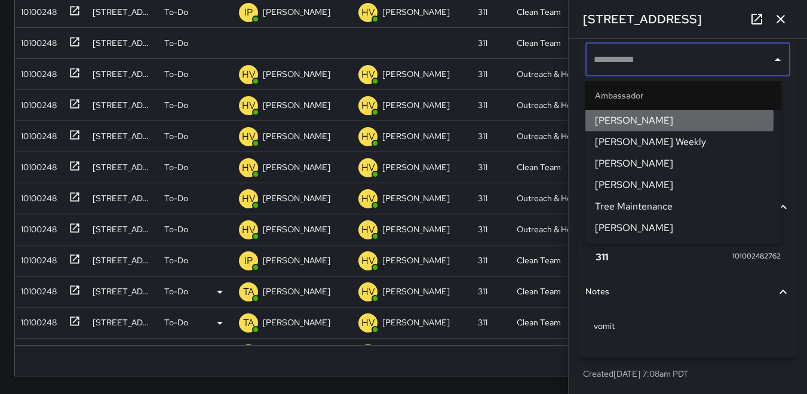
click at [615, 119] on span "[PERSON_NAME]" at bounding box center [683, 121] width 177 height 14
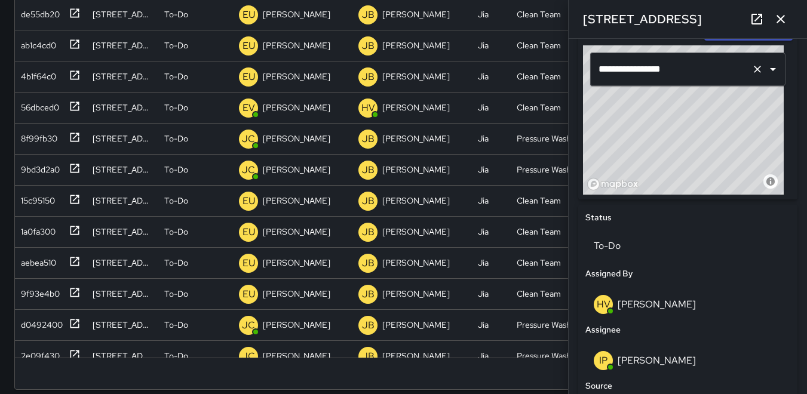
scroll to position [1553, 0]
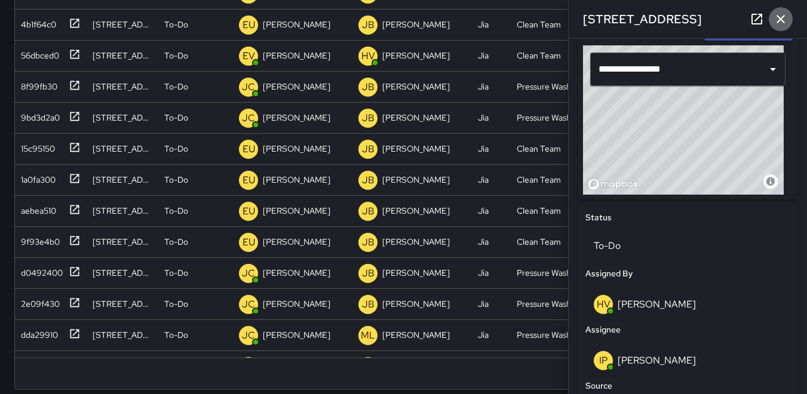
click at [782, 16] on icon "button" at bounding box center [781, 19] width 14 height 14
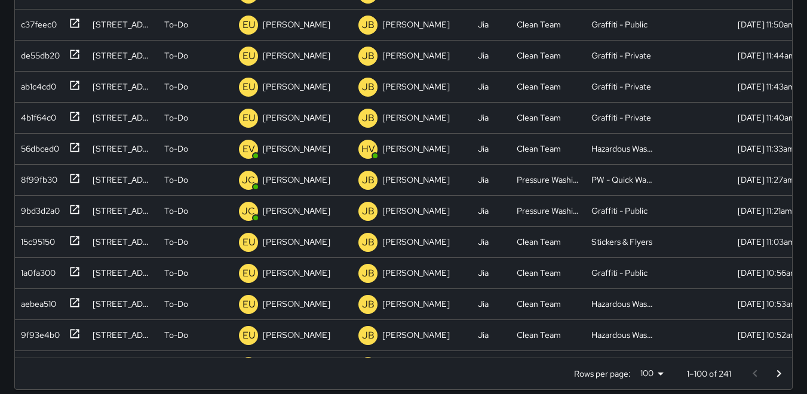
scroll to position [1646, 0]
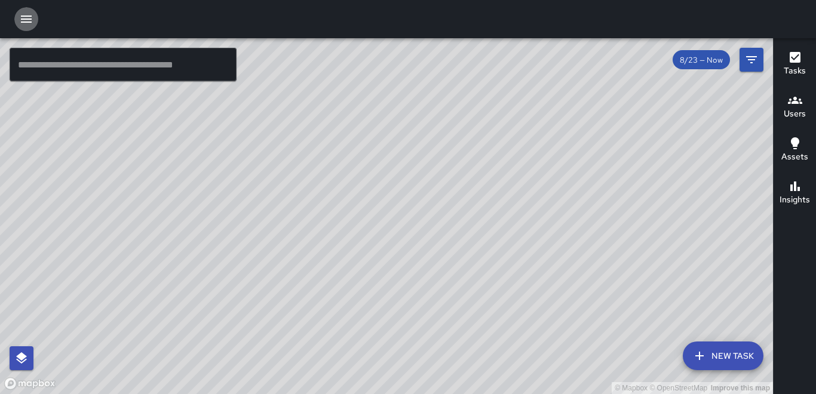
click at [22, 14] on icon "button" at bounding box center [26, 19] width 14 height 14
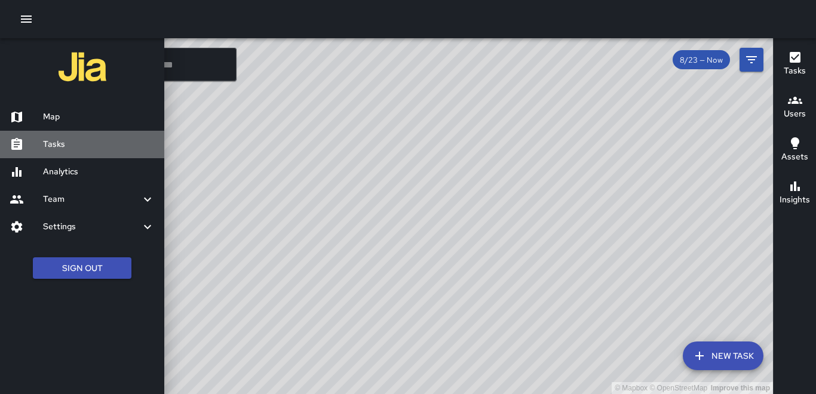
click at [70, 149] on h6 "Tasks" at bounding box center [99, 144] width 112 height 13
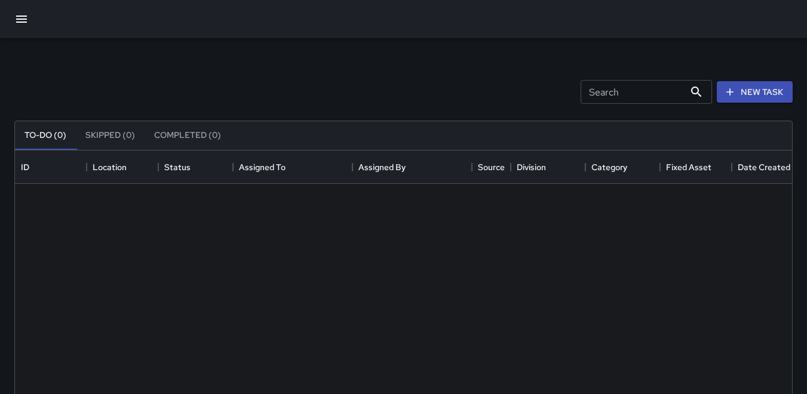
scroll to position [497, 768]
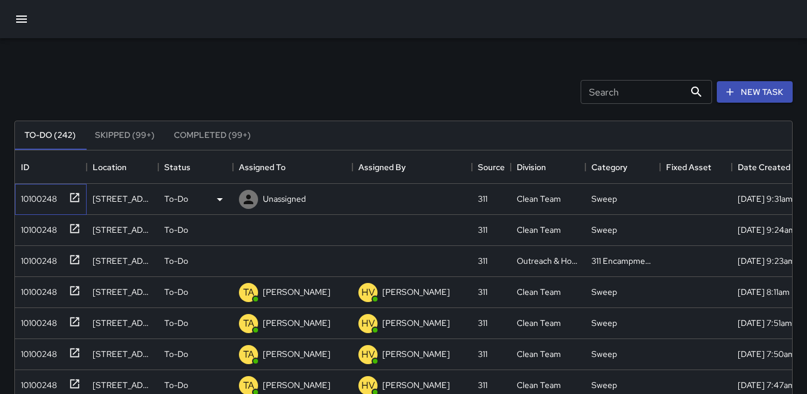
click at [41, 197] on div "10100248" at bounding box center [36, 196] width 41 height 17
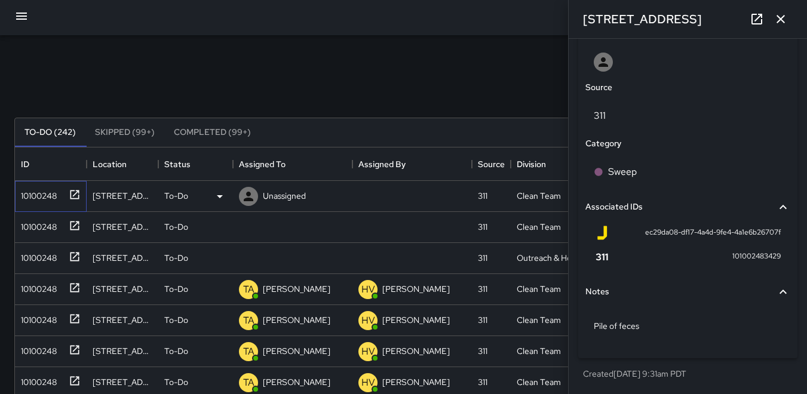
scroll to position [0, 0]
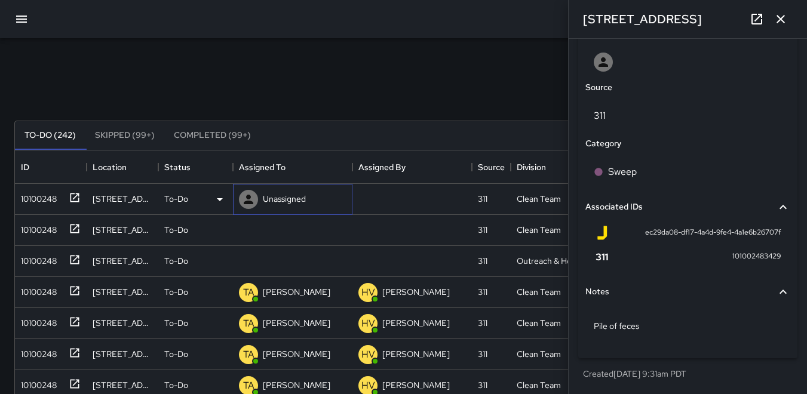
click at [245, 201] on icon at bounding box center [248, 199] width 14 height 14
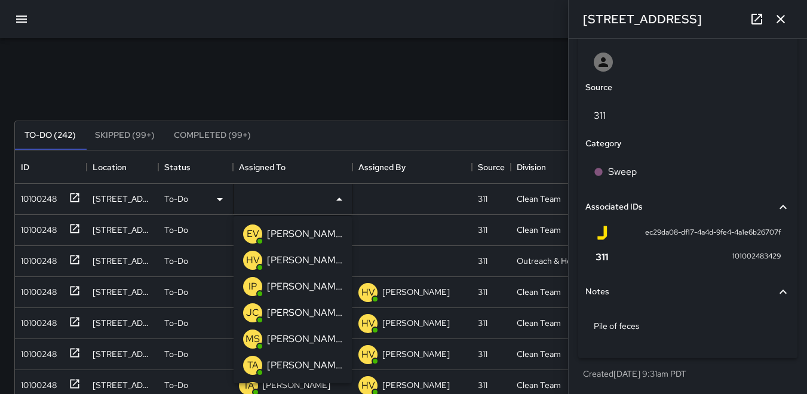
click at [254, 287] on p "IP" at bounding box center [253, 287] width 8 height 14
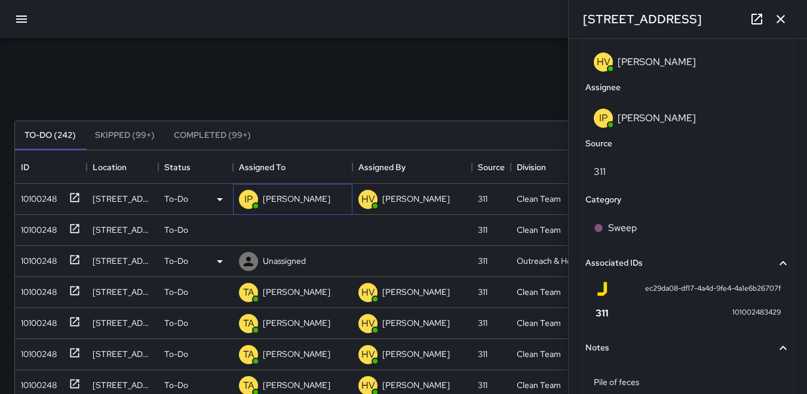
scroll to position [698, 0]
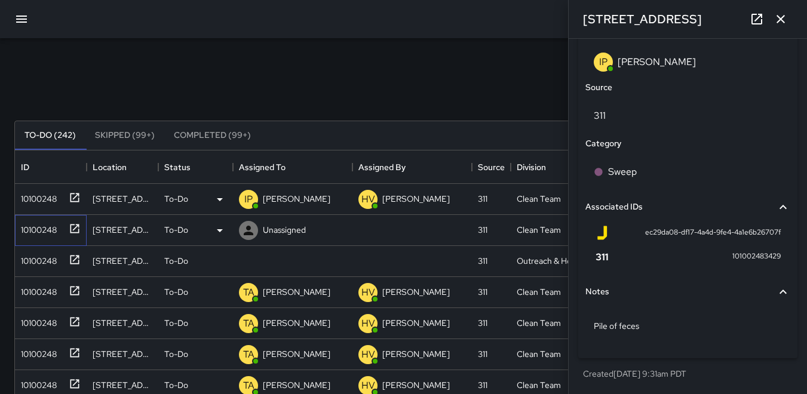
click at [37, 235] on div "10100248" at bounding box center [36, 227] width 41 height 17
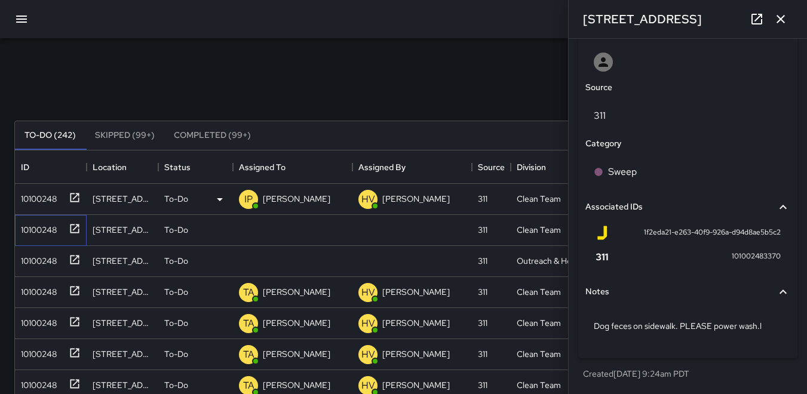
scroll to position [60, 0]
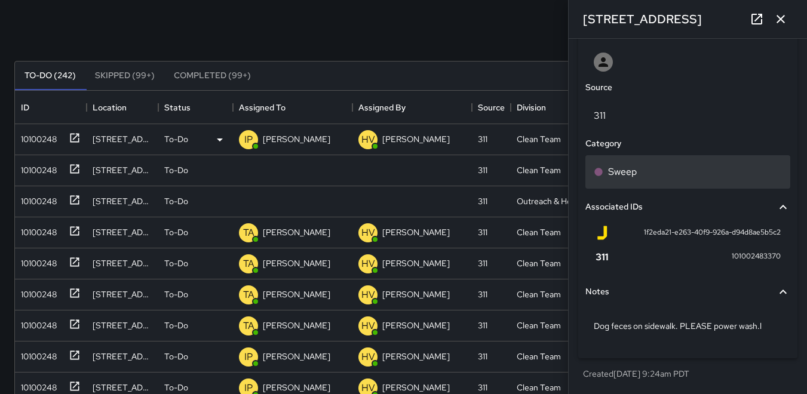
click at [621, 170] on p "Sweep" at bounding box center [622, 172] width 29 height 14
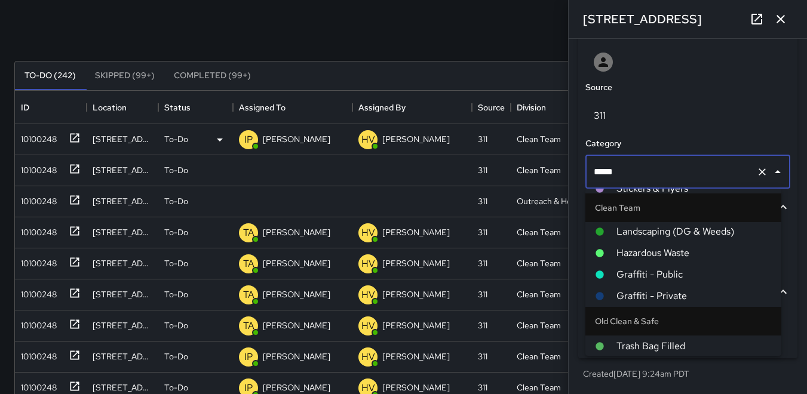
scroll to position [119, 0]
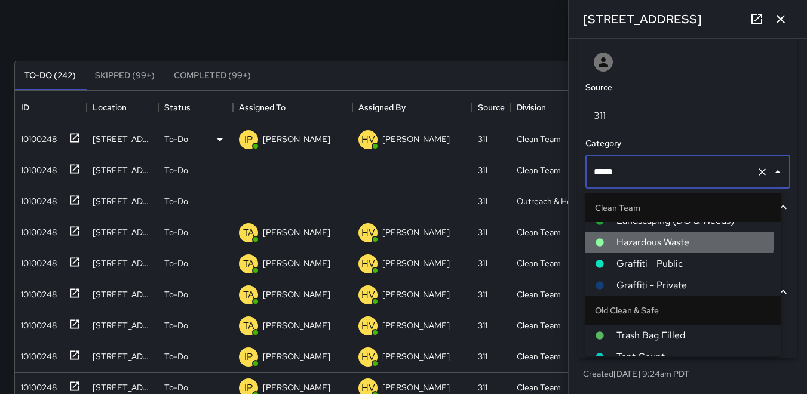
click at [630, 237] on span "Hazardous Waste" at bounding box center [694, 242] width 155 height 14
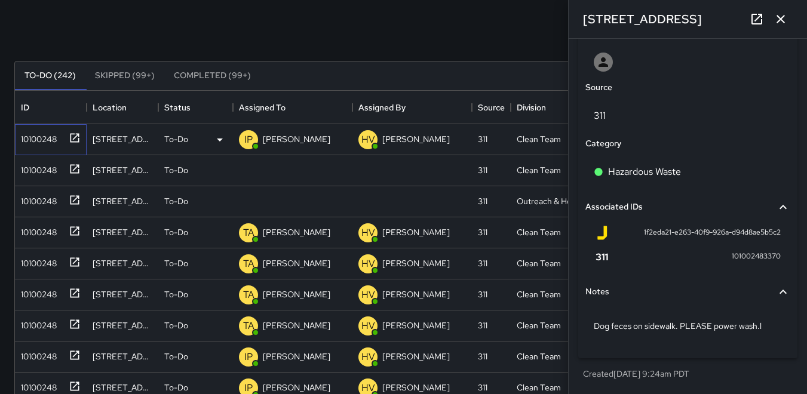
click at [43, 137] on div "10100248" at bounding box center [36, 136] width 41 height 17
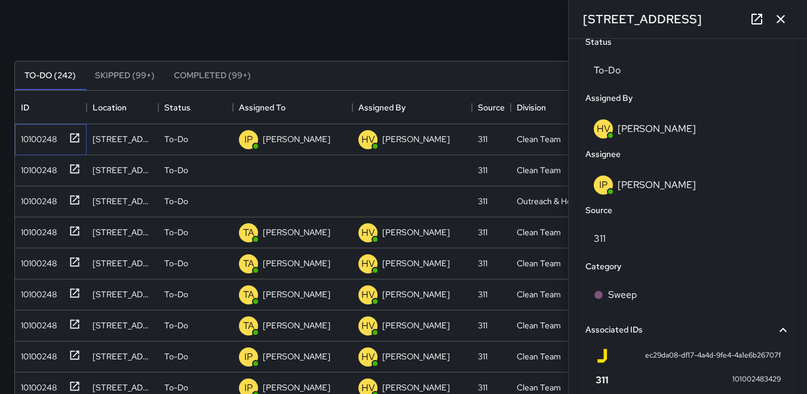
scroll to position [657, 0]
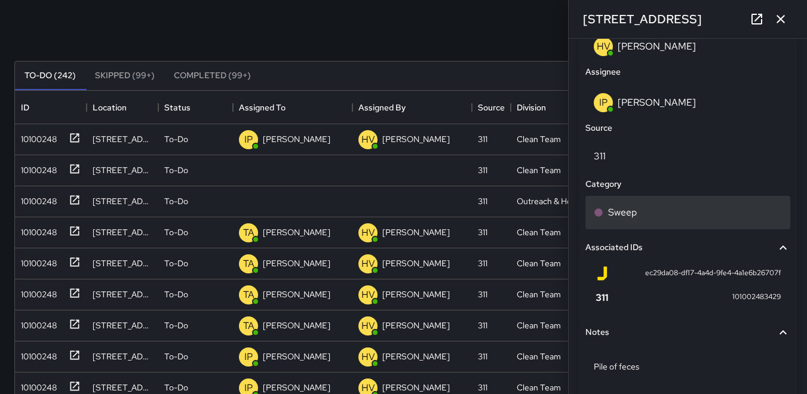
click at [619, 214] on p "Sweep" at bounding box center [622, 213] width 29 height 14
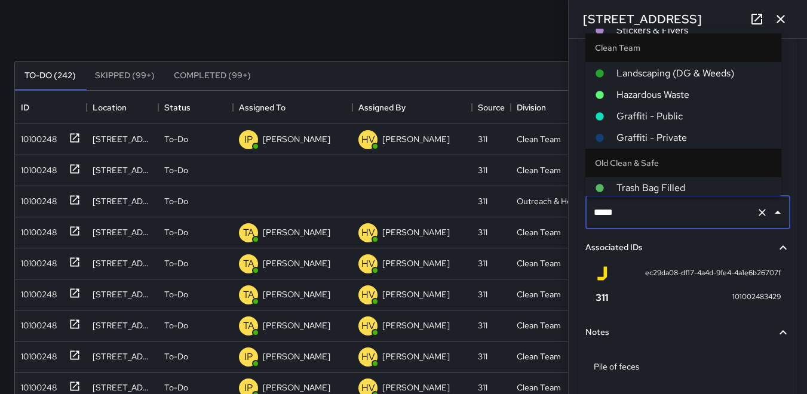
scroll to position [119, 0]
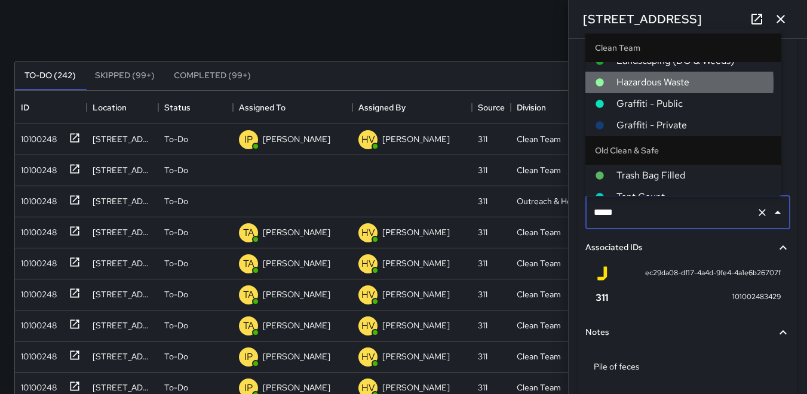
click at [630, 83] on span "Hazardous Waste" at bounding box center [694, 82] width 155 height 14
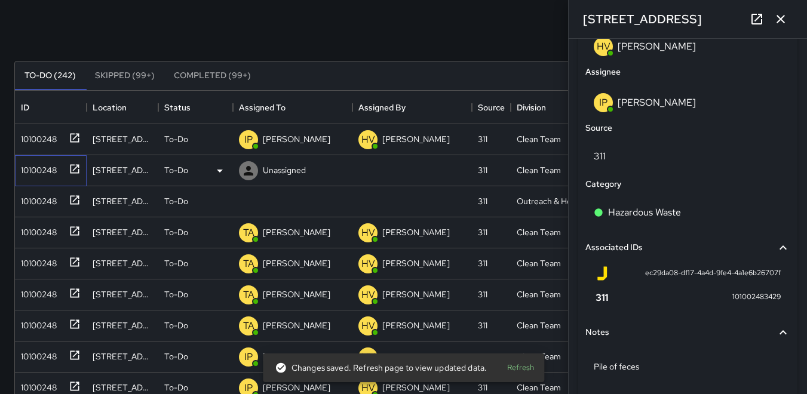
click at [36, 170] on div "10100248" at bounding box center [36, 168] width 41 height 17
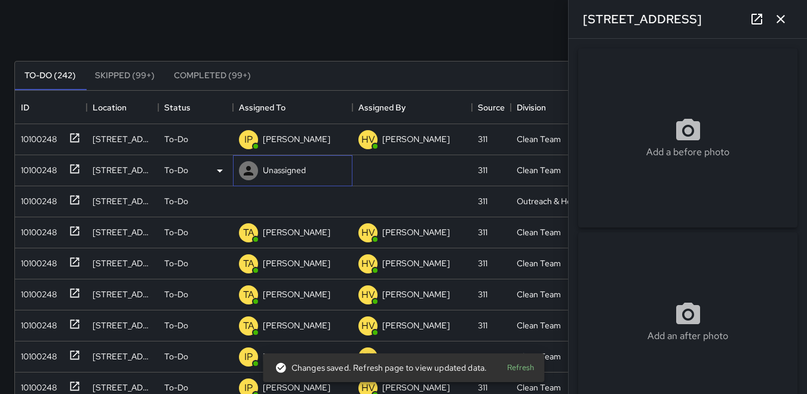
click at [243, 170] on icon at bounding box center [248, 171] width 14 height 14
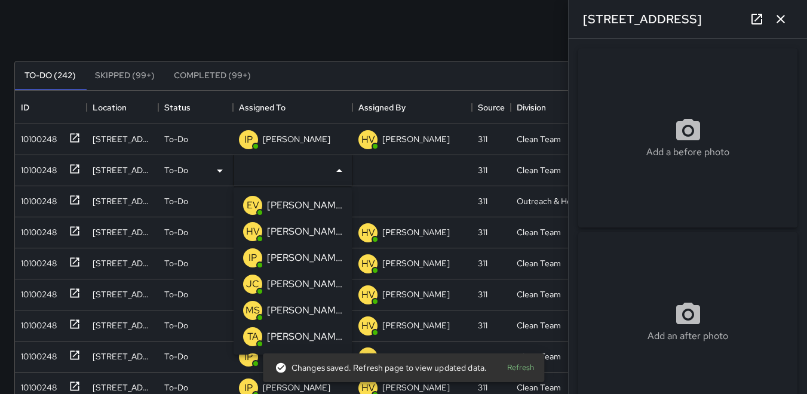
click at [254, 253] on p "IP" at bounding box center [253, 258] width 8 height 14
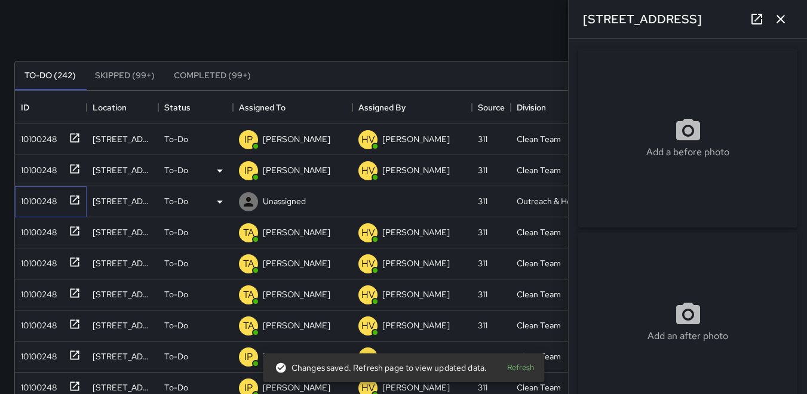
click at [27, 202] on div "10100248" at bounding box center [36, 199] width 41 height 17
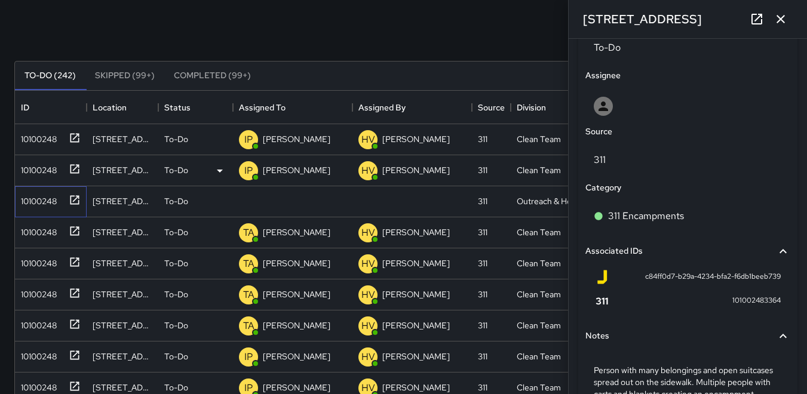
scroll to position [657, 0]
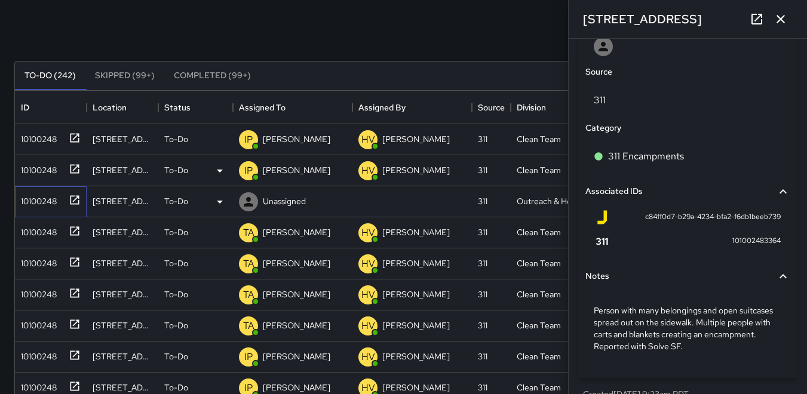
click at [50, 207] on div "10100248" at bounding box center [36, 199] width 41 height 17
click at [245, 200] on icon at bounding box center [248, 202] width 14 height 14
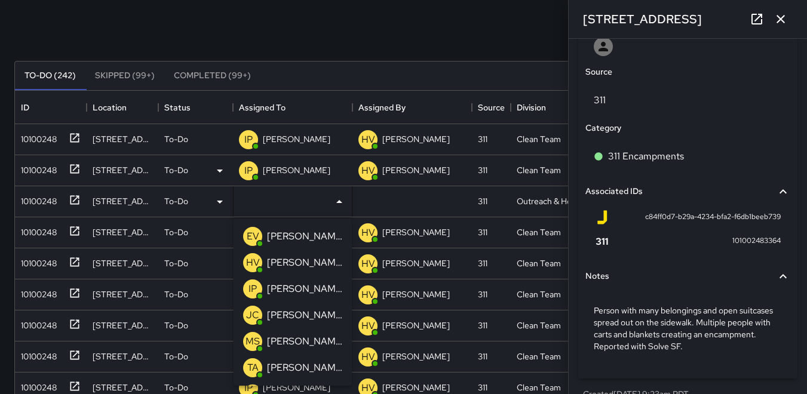
click at [257, 263] on p "HV" at bounding box center [253, 263] width 14 height 14
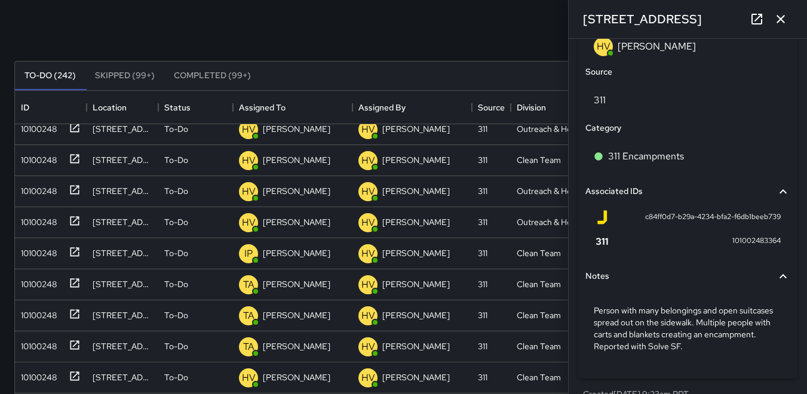
scroll to position [208, 0]
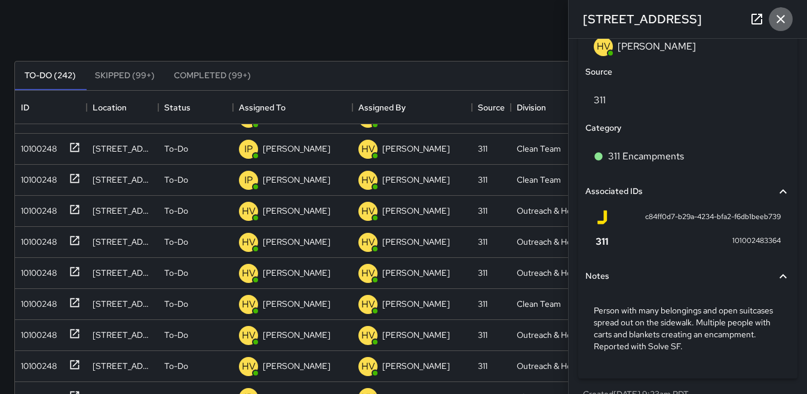
click at [780, 19] on icon "button" at bounding box center [781, 19] width 8 height 8
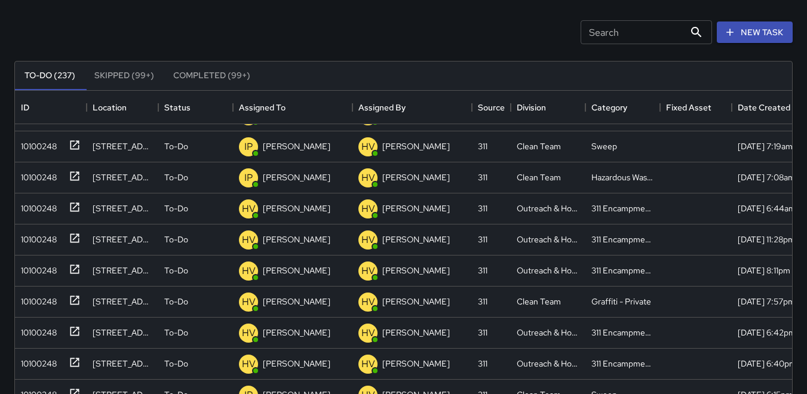
scroll to position [148, 0]
